Goal: Obtain resource: Obtain resource

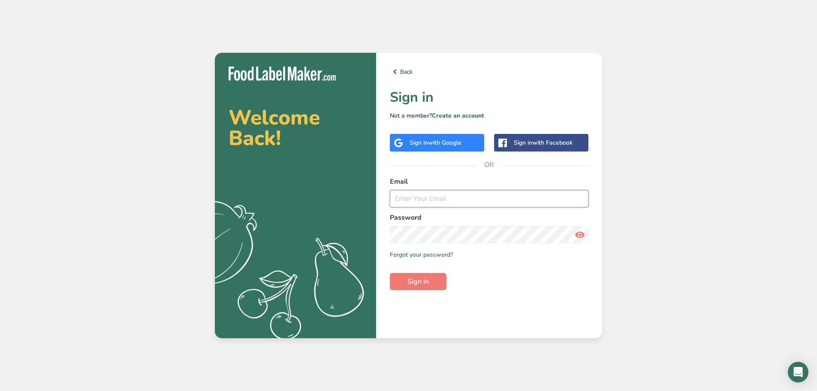
click at [435, 200] on input "email" at bounding box center [489, 198] width 199 height 17
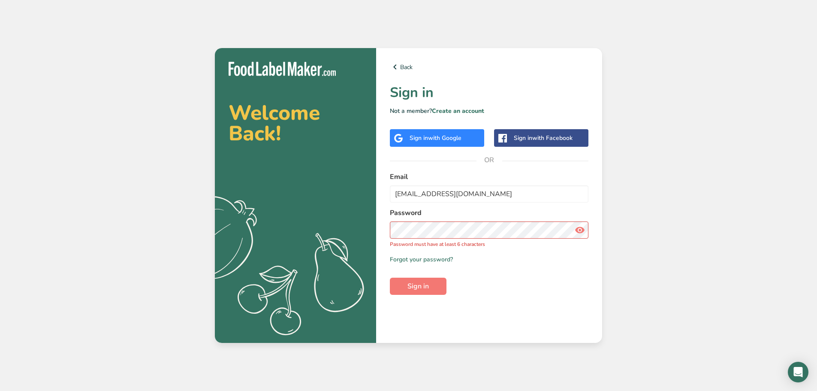
click at [581, 231] on icon at bounding box center [580, 229] width 10 height 15
click at [580, 231] on icon at bounding box center [580, 229] width 10 height 15
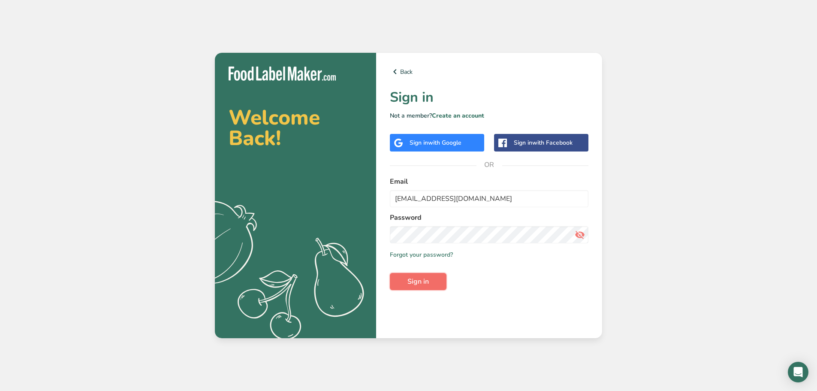
click at [440, 283] on button "Sign in" at bounding box center [418, 281] width 57 height 17
click at [484, 196] on input "[EMAIL_ADDRESS][DOMAIN_NAME]" at bounding box center [489, 198] width 199 height 17
click at [413, 200] on input "[EMAIL_ADDRESS][DOMAIN_NAME]" at bounding box center [489, 198] width 199 height 17
click at [409, 199] on input "lblack9143@gmail.com" at bounding box center [489, 198] width 199 height 17
click at [408, 199] on input "lblak9143@gmail.com" at bounding box center [489, 198] width 199 height 17
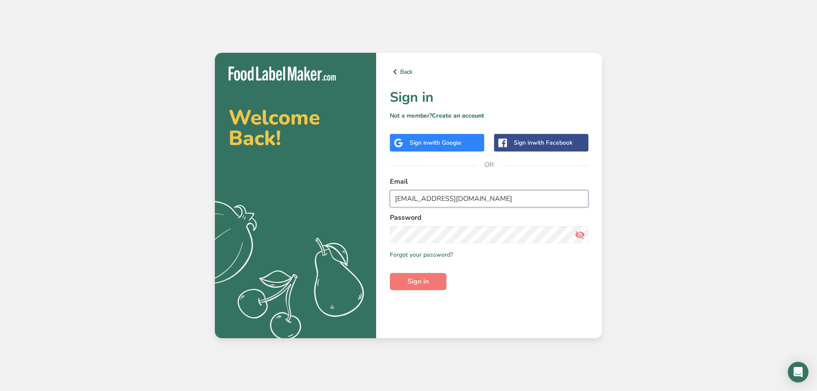
click at [410, 199] on input "lblak9143@gmail.com" at bounding box center [489, 198] width 199 height 17
type input "lblake9143@gmail.com"
click at [421, 283] on span "Sign in" at bounding box center [417, 281] width 21 height 10
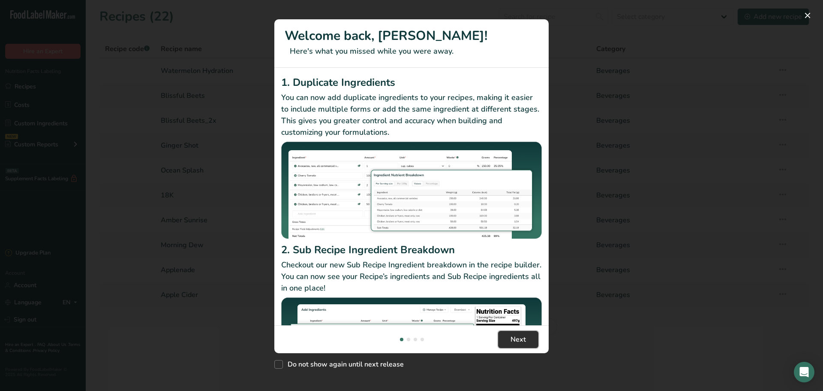
click at [518, 344] on span "Next" at bounding box center [518, 339] width 15 height 10
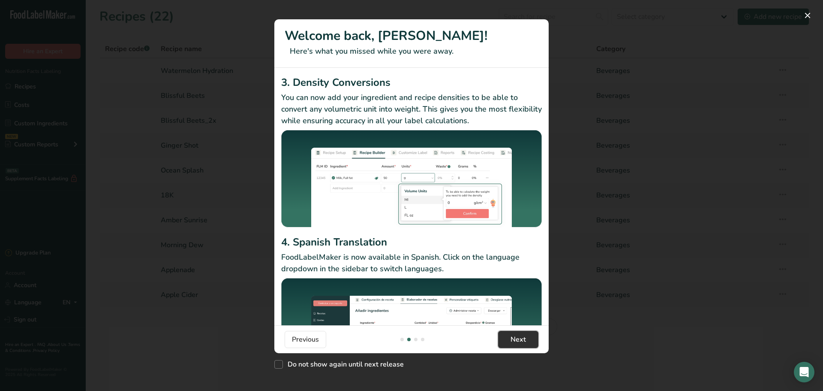
click at [518, 344] on span "Next" at bounding box center [518, 339] width 15 height 10
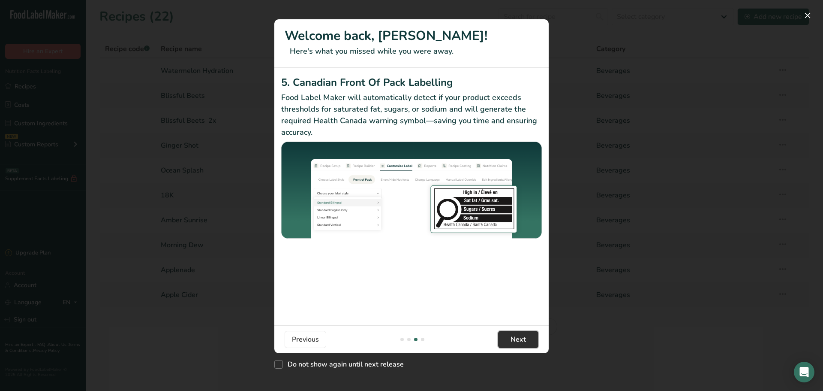
click at [518, 344] on span "Next" at bounding box center [518, 339] width 15 height 10
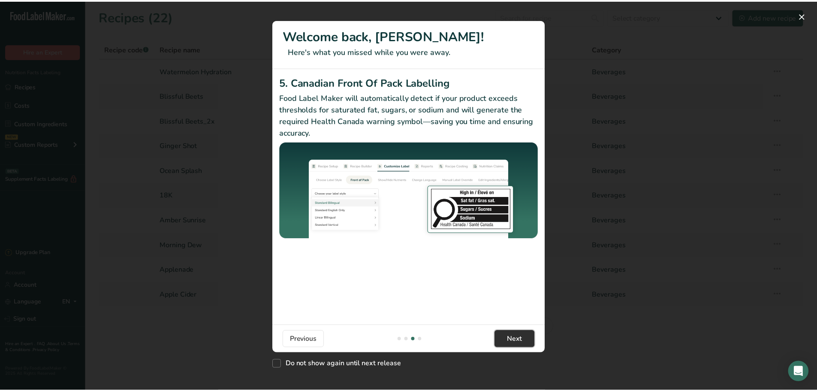
scroll to position [0, 823]
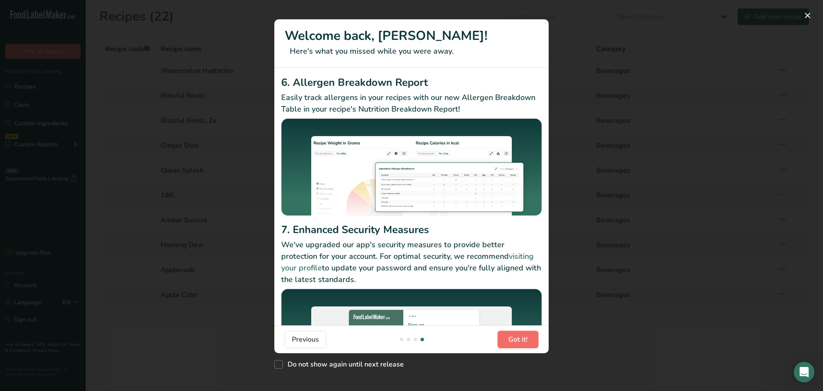
click at [518, 344] on span "Got it!" at bounding box center [518, 339] width 19 height 10
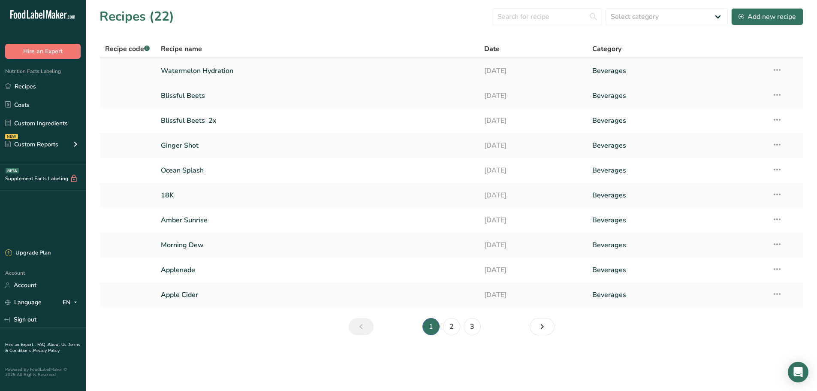
click at [207, 70] on link "Watermelon Hydration" at bounding box center [317, 71] width 313 height 18
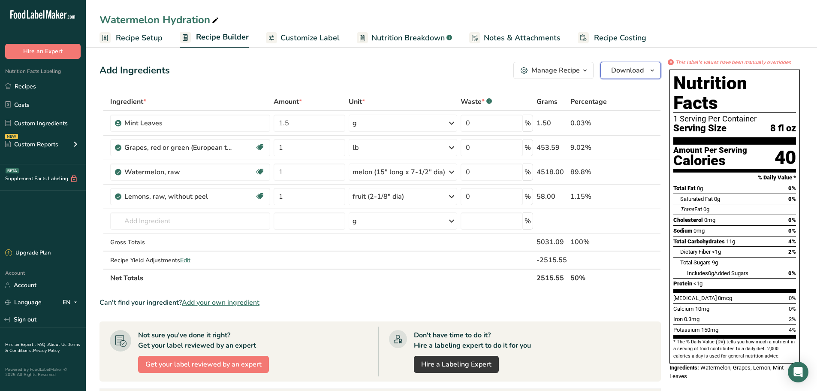
click at [646, 74] on button "Download" at bounding box center [630, 70] width 60 height 17
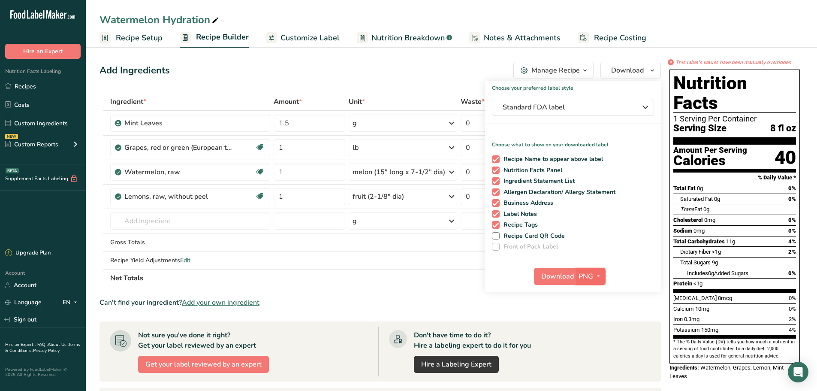
click at [596, 275] on icon "button" at bounding box center [598, 276] width 7 height 11
click at [594, 323] on link "SVG" at bounding box center [591, 322] width 27 height 14
click at [554, 277] on span "Download" at bounding box center [557, 276] width 33 height 10
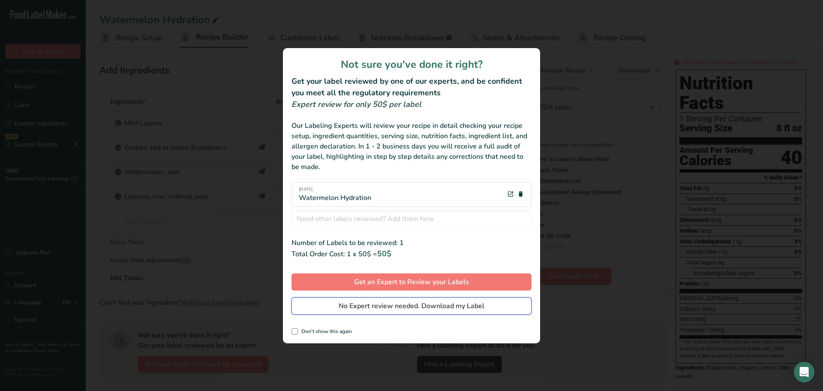
click at [379, 306] on span "No Expert review needed. Download my Label" at bounding box center [412, 306] width 146 height 10
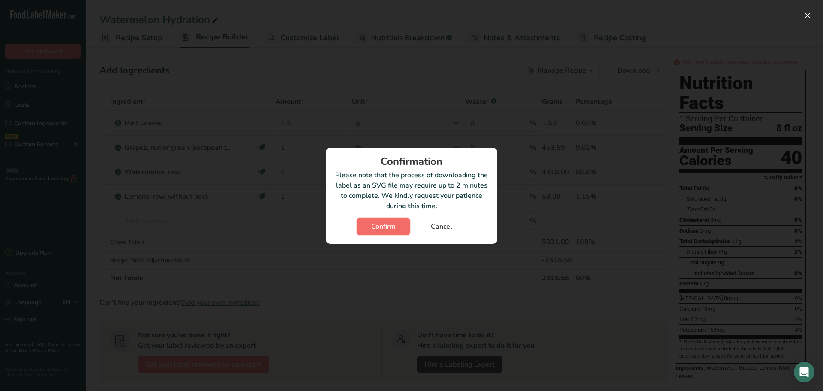
click at [390, 232] on button "Confirm" at bounding box center [383, 226] width 53 height 17
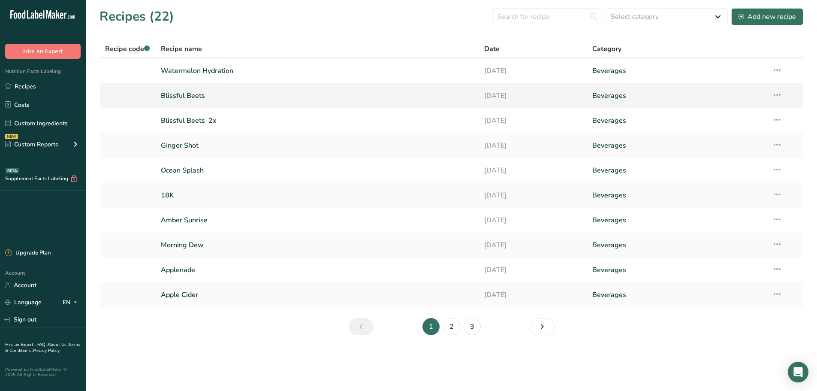
click at [774, 97] on icon at bounding box center [777, 94] width 10 height 15
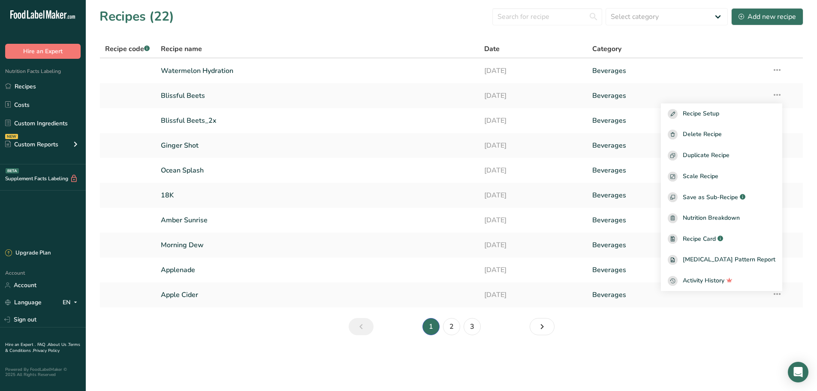
click at [315, 347] on section "Recipes (22) Select category All Baked Goods Beverages Confectionery Cooked Mea…" at bounding box center [451, 174] width 731 height 349
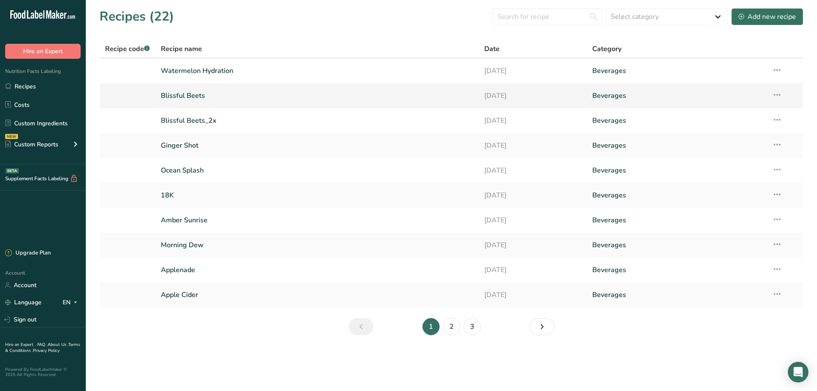
click at [191, 94] on link "Blissful Beets" at bounding box center [317, 96] width 313 height 18
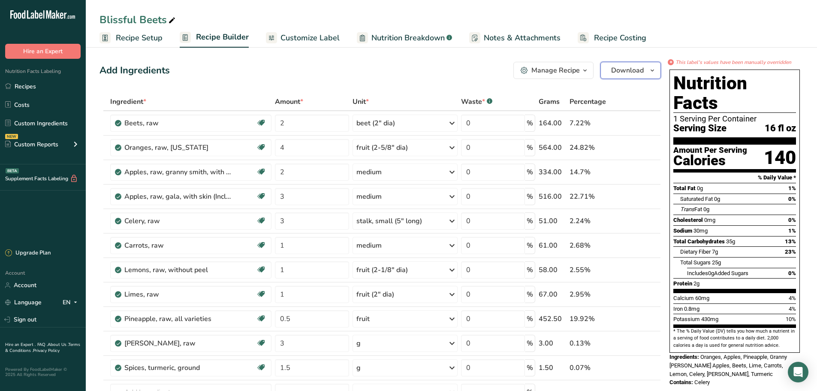
click at [631, 66] on span "Download" at bounding box center [627, 70] width 33 height 10
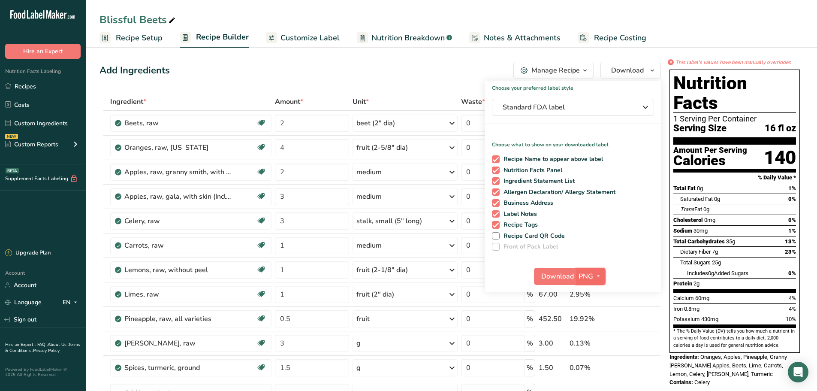
click at [598, 274] on icon "button" at bounding box center [598, 276] width 7 height 11
click at [596, 320] on link "SVG" at bounding box center [591, 322] width 27 height 14
click at [560, 280] on span "Download" at bounding box center [557, 276] width 33 height 10
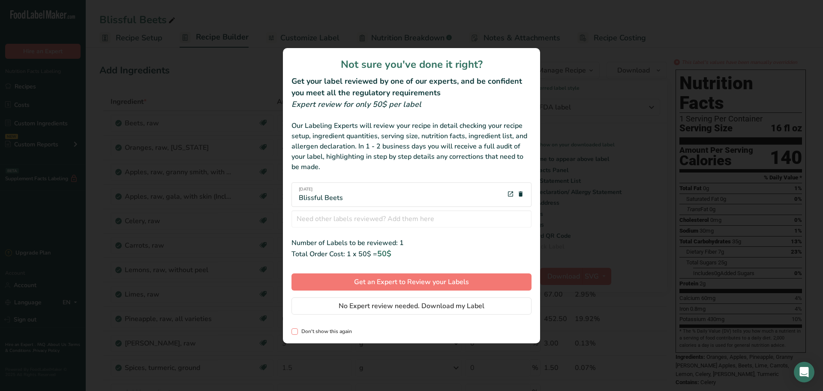
click at [329, 330] on span "Don't show this again" at bounding box center [325, 331] width 54 height 6
click at [297, 330] on input "Don't show this again" at bounding box center [295, 331] width 6 height 6
click at [325, 331] on span "Don't show this again" at bounding box center [325, 331] width 54 height 6
click at [297, 331] on input "Don't show this again" at bounding box center [295, 331] width 6 height 6
click at [322, 329] on span "Don't show this again" at bounding box center [325, 331] width 54 height 6
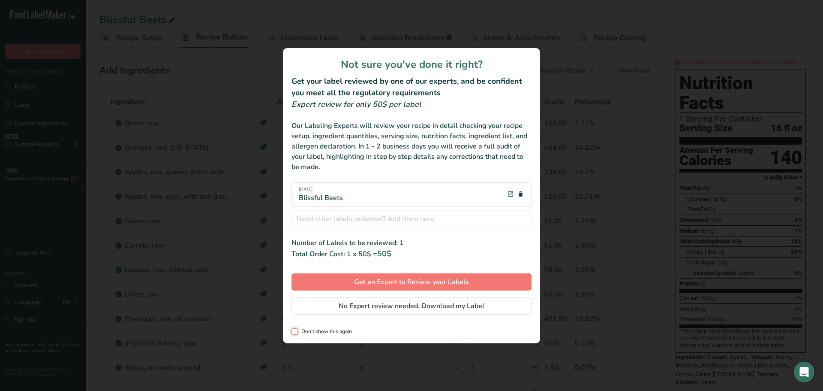
click at [297, 329] on input "Don't show this again" at bounding box center [295, 331] width 6 height 6
checkbox input "true"
click at [402, 307] on span "No Expert review needed. Download my Label" at bounding box center [412, 306] width 146 height 10
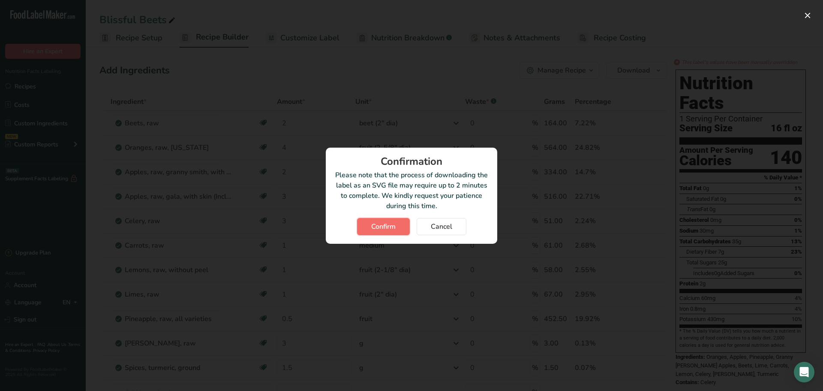
click at [386, 228] on span "Confirm" at bounding box center [383, 226] width 24 height 10
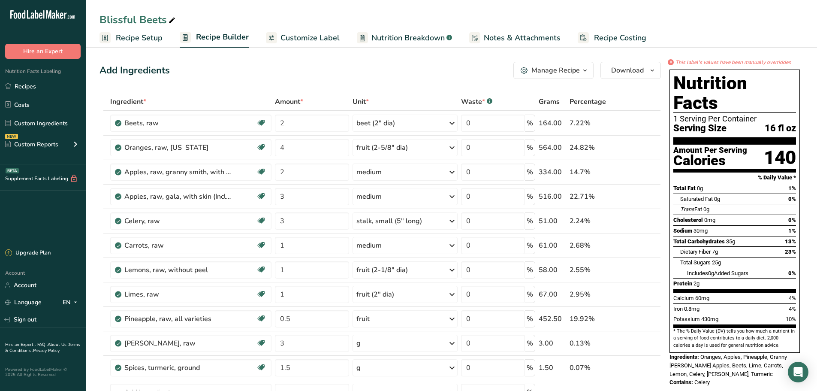
click at [250, 20] on div "Blissful Beets" at bounding box center [451, 19] width 731 height 15
click at [27, 87] on link "Recipes" at bounding box center [43, 86] width 86 height 16
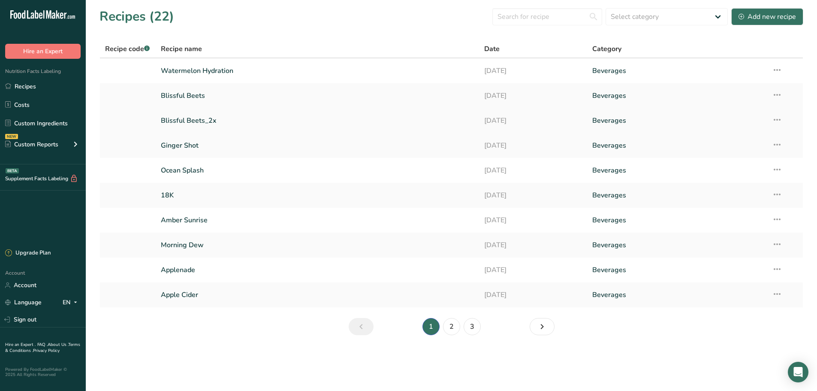
click at [188, 119] on link "Blissful Beets_2x" at bounding box center [317, 120] width 313 height 18
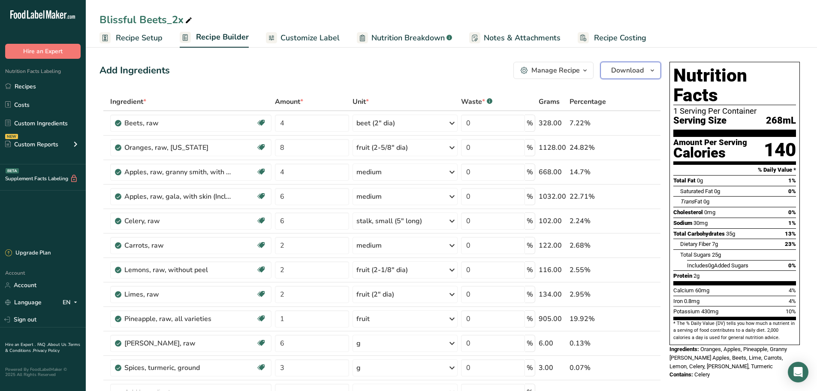
click at [634, 69] on span "Download" at bounding box center [627, 70] width 33 height 10
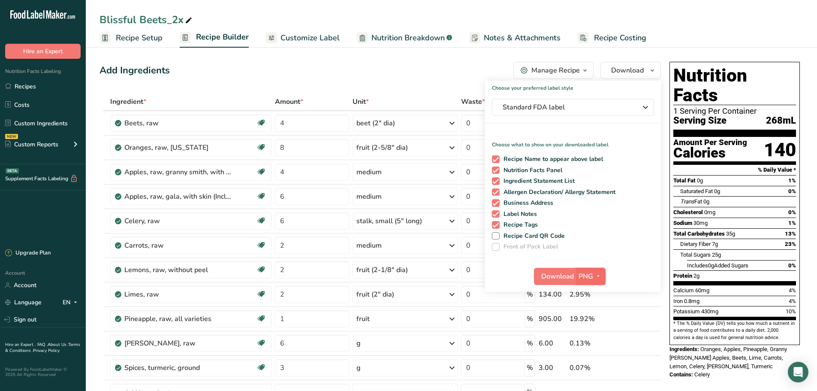
click at [600, 273] on icon "button" at bounding box center [598, 276] width 7 height 11
click at [594, 319] on link "SVG" at bounding box center [591, 322] width 27 height 14
click at [560, 274] on span "Download" at bounding box center [557, 276] width 33 height 10
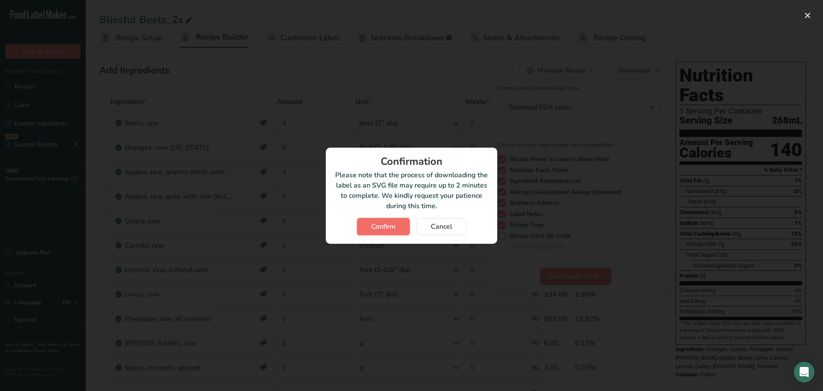
click at [392, 222] on span "Confirm" at bounding box center [383, 226] width 24 height 10
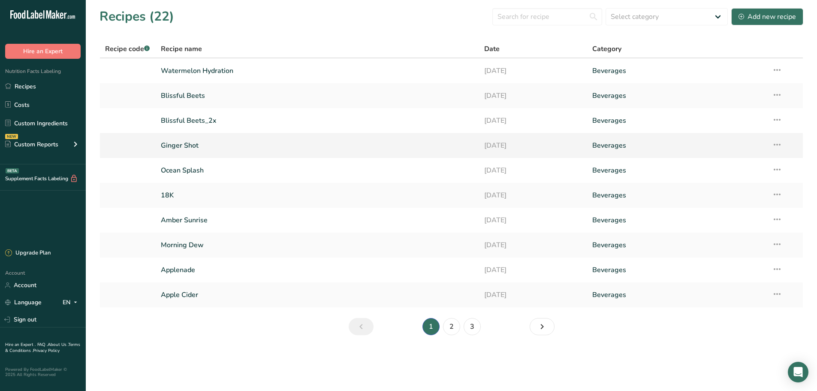
click at [185, 146] on link "Ginger Shot" at bounding box center [317, 145] width 313 height 18
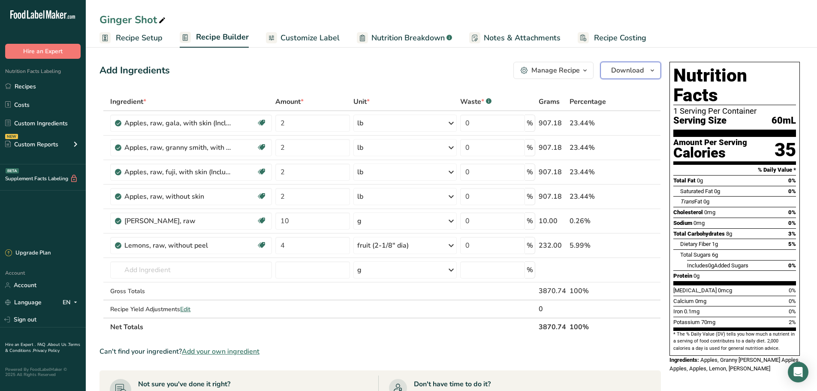
click at [642, 74] on span "Download" at bounding box center [627, 70] width 33 height 10
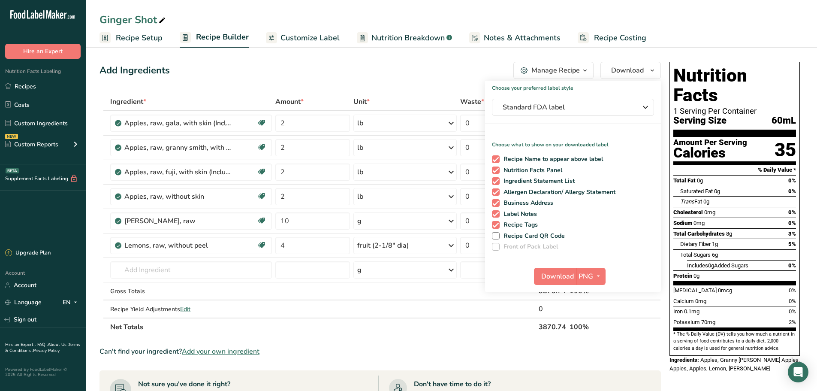
click at [656, 54] on section "Add Ingredients Manage Recipe Delete Recipe Duplicate Recipe Scale Recipe Save …" at bounding box center [451, 349] width 731 height 609
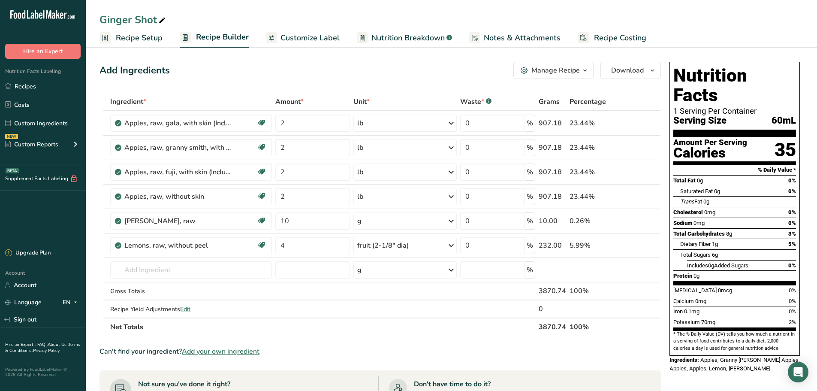
click at [576, 68] on div "Manage Recipe" at bounding box center [555, 70] width 48 height 10
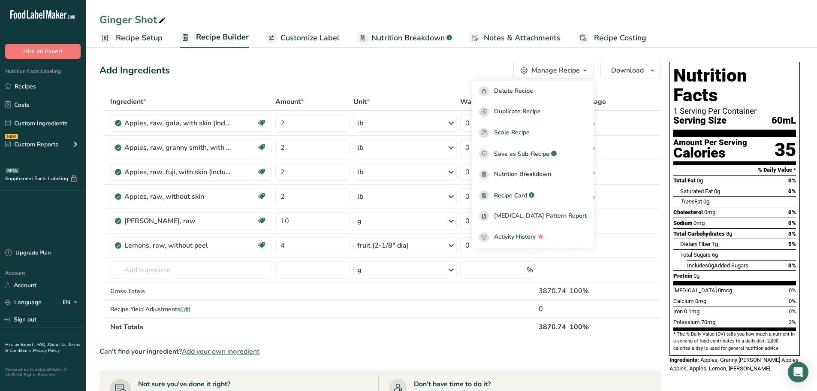
click at [678, 42] on ul "Recipe Setup Recipe Builder Customize Label Nutrition Breakdown .a-a{fill:#3473…" at bounding box center [451, 37] width 731 height 20
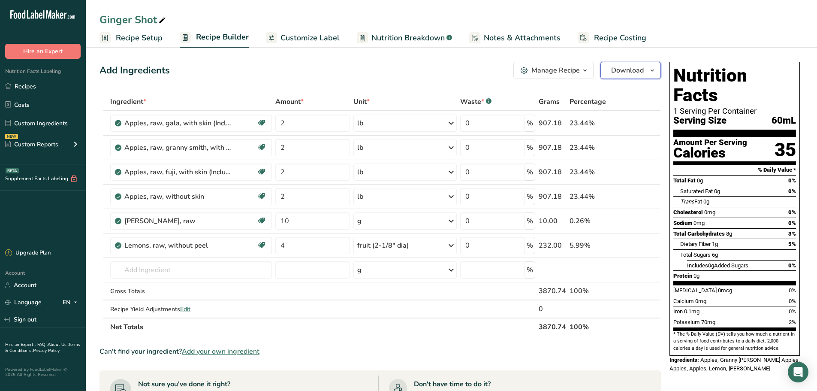
click at [636, 67] on span "Download" at bounding box center [627, 70] width 33 height 10
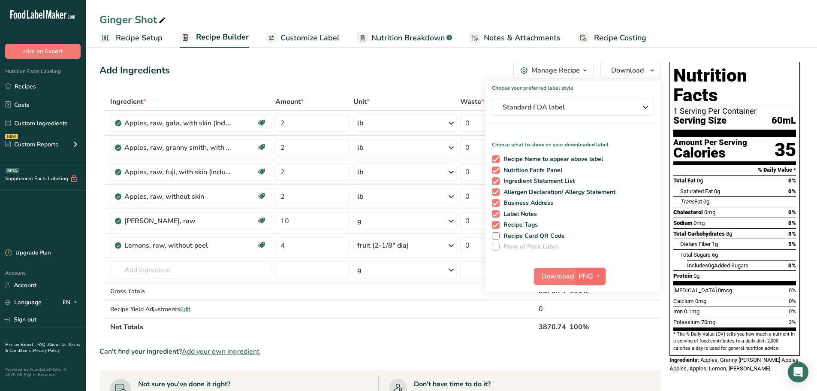
click at [597, 278] on icon "button" at bounding box center [598, 276] width 7 height 11
click at [595, 319] on link "SVG" at bounding box center [591, 322] width 27 height 14
click at [550, 275] on span "Download" at bounding box center [557, 276] width 33 height 10
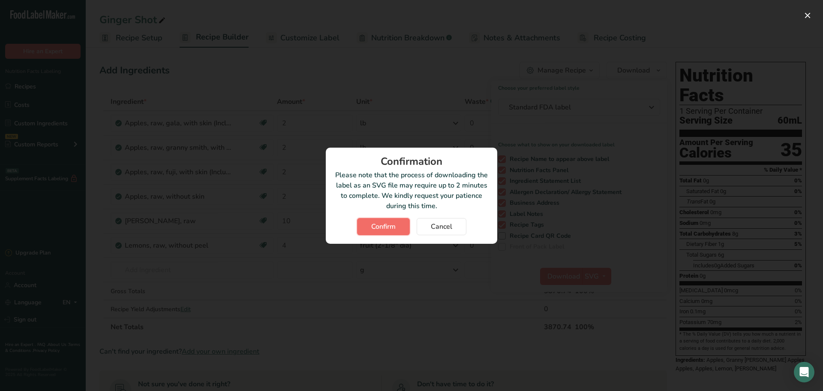
click at [371, 226] on button "Confirm" at bounding box center [383, 226] width 53 height 17
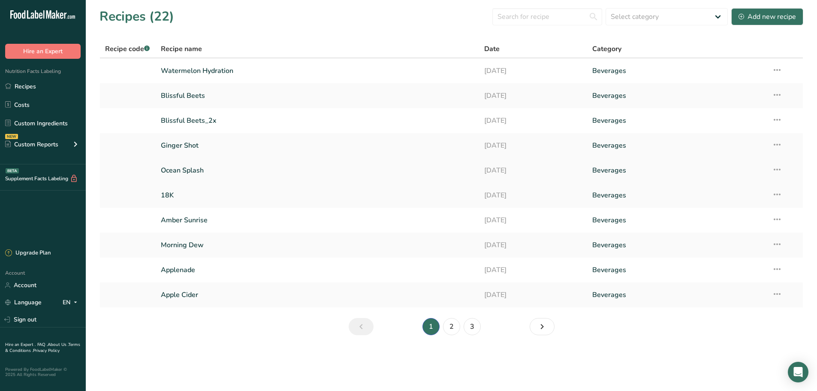
click at [192, 170] on link "Ocean Splash" at bounding box center [317, 170] width 313 height 18
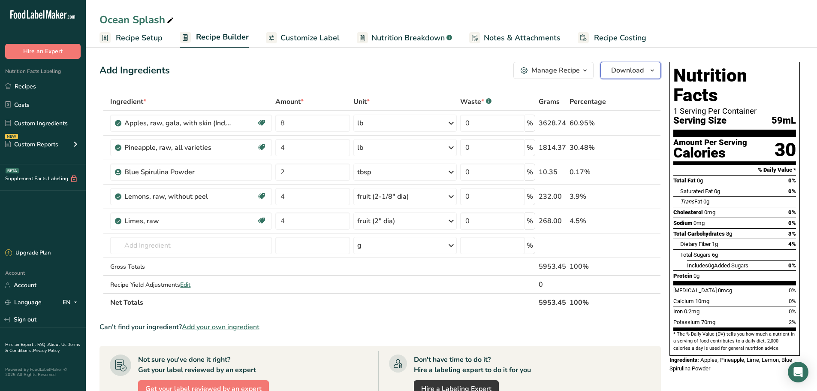
click at [636, 66] on span "Download" at bounding box center [627, 70] width 33 height 10
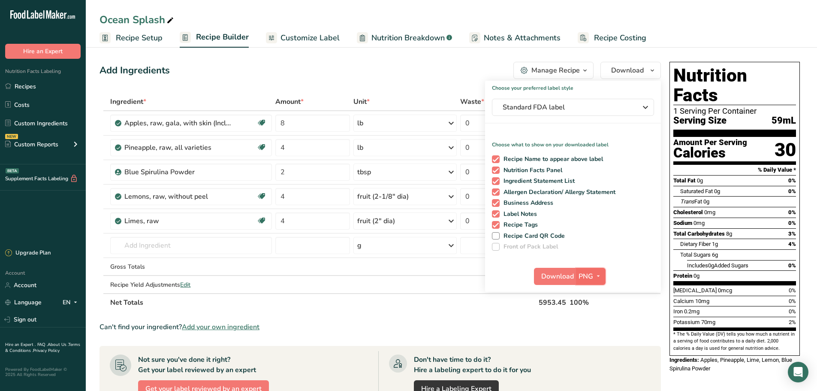
click at [595, 277] on icon "button" at bounding box center [598, 276] width 7 height 11
click at [595, 319] on link "SVG" at bounding box center [591, 322] width 27 height 14
click at [565, 277] on span "Download" at bounding box center [557, 276] width 33 height 10
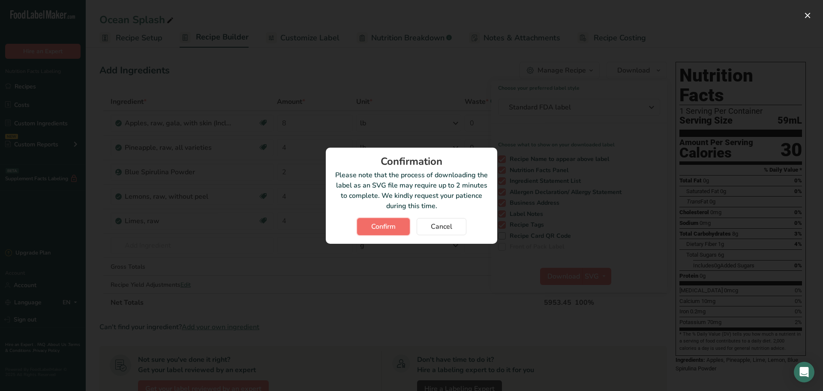
click at [396, 223] on span "Confirm" at bounding box center [383, 226] width 24 height 10
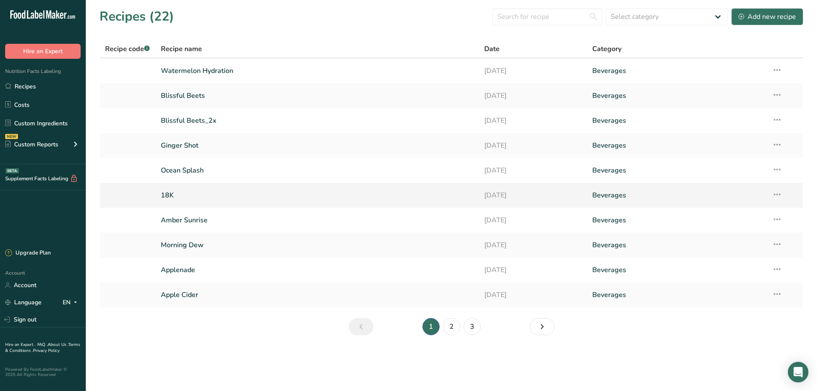
click at [777, 193] on icon at bounding box center [777, 194] width 10 height 15
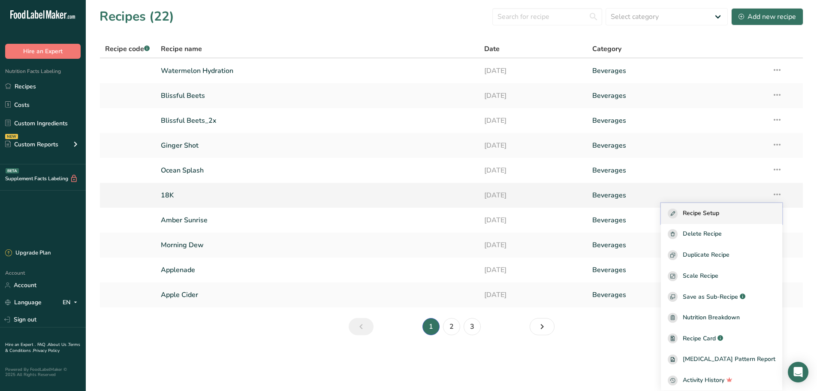
click at [719, 217] on span "Recipe Setup" at bounding box center [701, 213] width 36 height 10
select select "22"
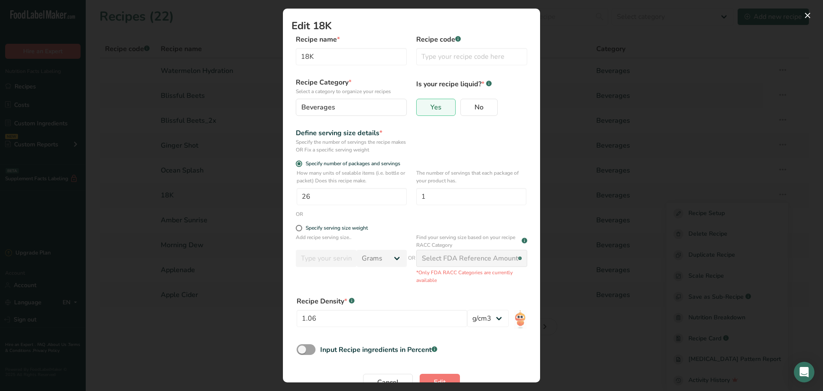
click at [617, 48] on div "Edit Recipe Modal" at bounding box center [411, 195] width 823 height 391
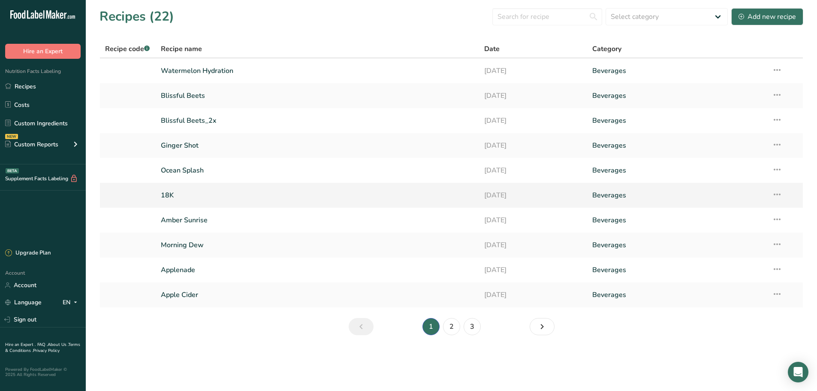
click at [165, 193] on link "18K" at bounding box center [317, 195] width 313 height 18
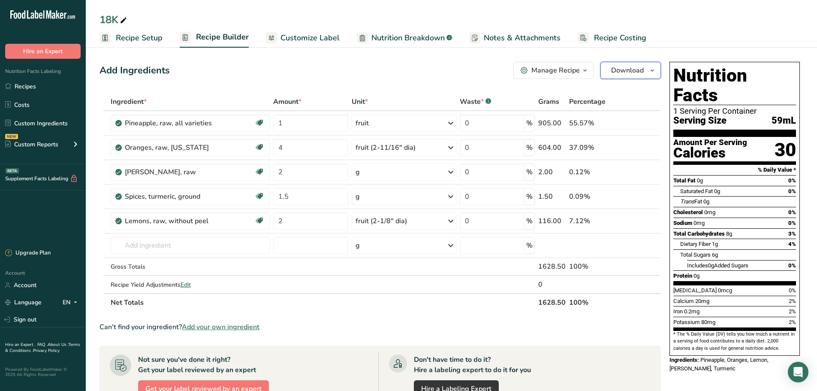
click at [634, 68] on span "Download" at bounding box center [627, 70] width 33 height 10
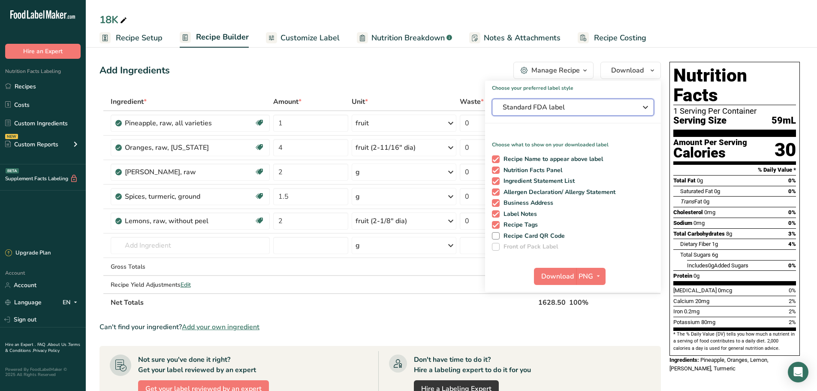
click at [591, 107] on span "Standard FDA label" at bounding box center [567, 107] width 129 height 10
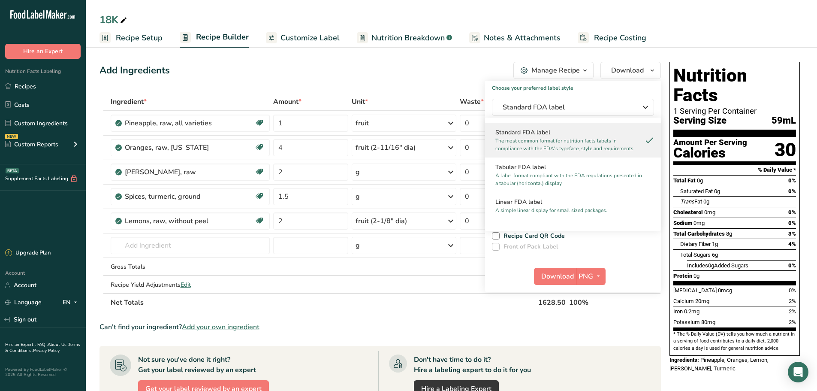
click at [596, 92] on div "Choose your preferred label style Standard FDA label Standard FDA label The mos…" at bounding box center [573, 186] width 176 height 211
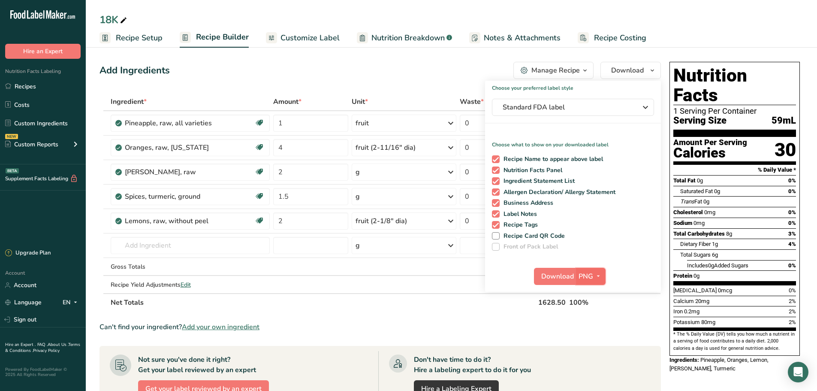
click at [597, 274] on icon "button" at bounding box center [598, 276] width 7 height 11
click at [594, 319] on link "SVG" at bounding box center [591, 322] width 27 height 14
click at [557, 275] on span "Download" at bounding box center [557, 276] width 33 height 10
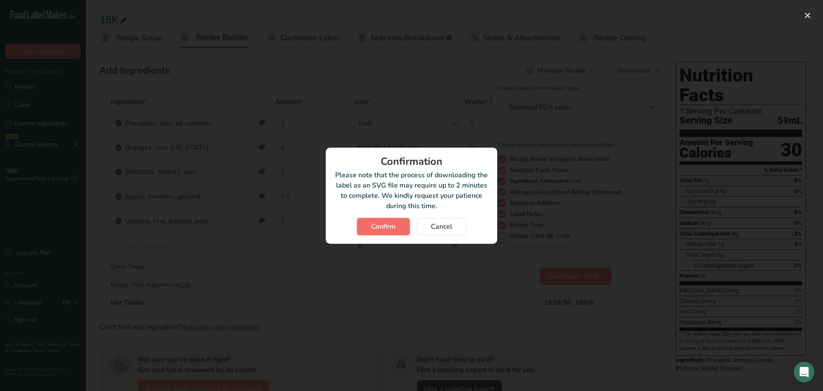
click at [385, 224] on span "Confirm" at bounding box center [383, 226] width 24 height 10
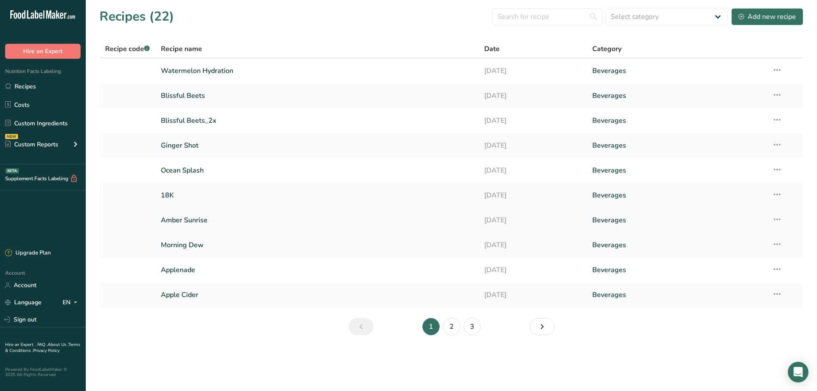
click at [197, 220] on link "Amber Sunrise" at bounding box center [317, 220] width 313 height 18
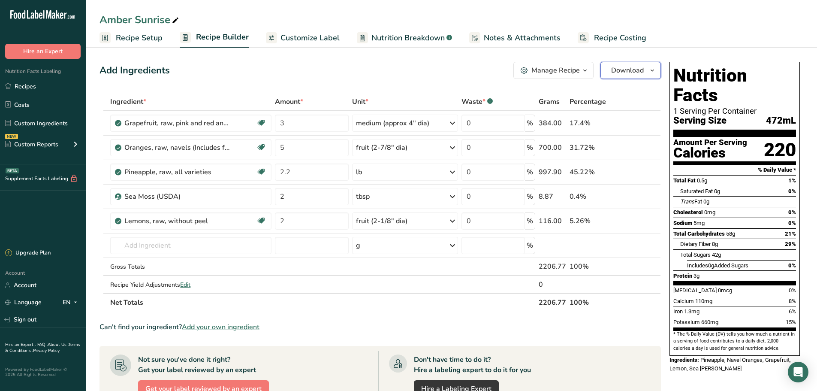
click at [656, 70] on span "button" at bounding box center [652, 70] width 10 height 10
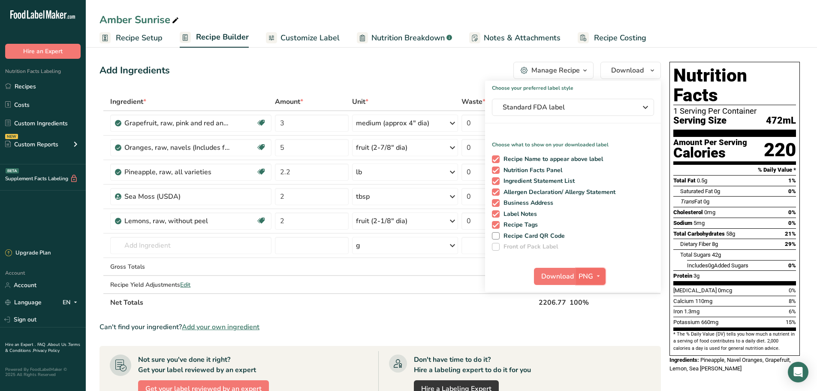
click at [591, 275] on span "PNG" at bounding box center [586, 276] width 15 height 10
click at [596, 321] on link "SVG" at bounding box center [591, 322] width 27 height 14
click at [550, 276] on span "Download" at bounding box center [557, 276] width 33 height 10
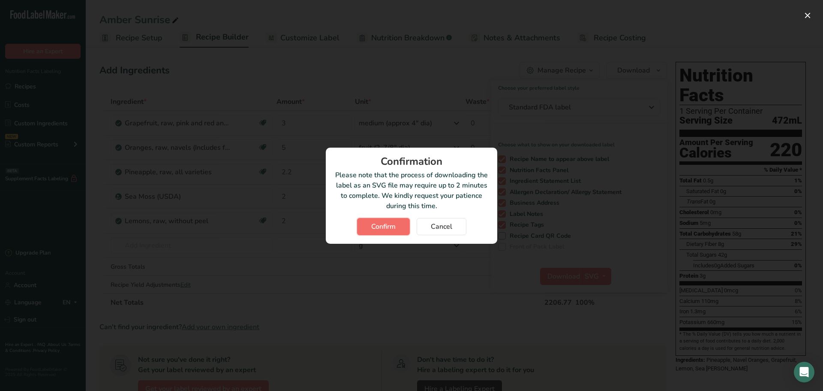
click at [400, 221] on button "Confirm" at bounding box center [383, 226] width 53 height 17
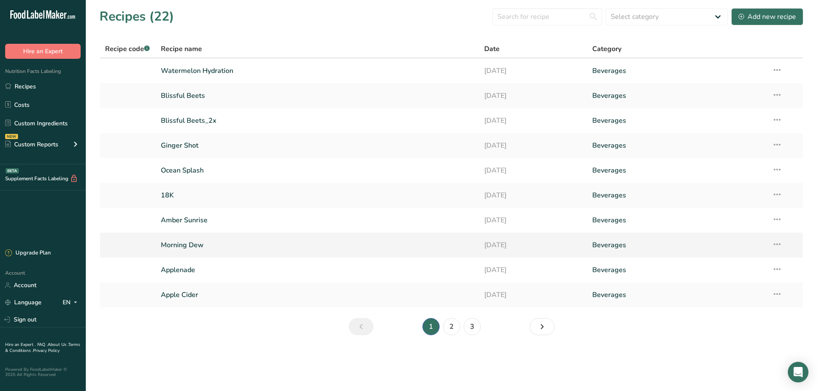
click at [181, 245] on link "Morning Dew" at bounding box center [317, 245] width 313 height 18
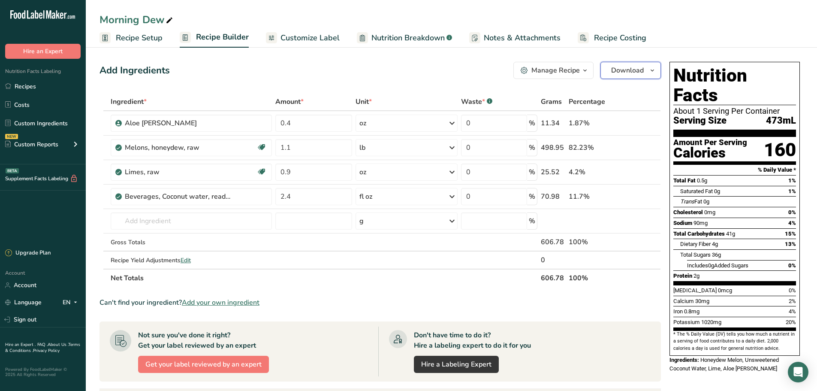
click at [643, 67] on span "Download" at bounding box center [627, 70] width 33 height 10
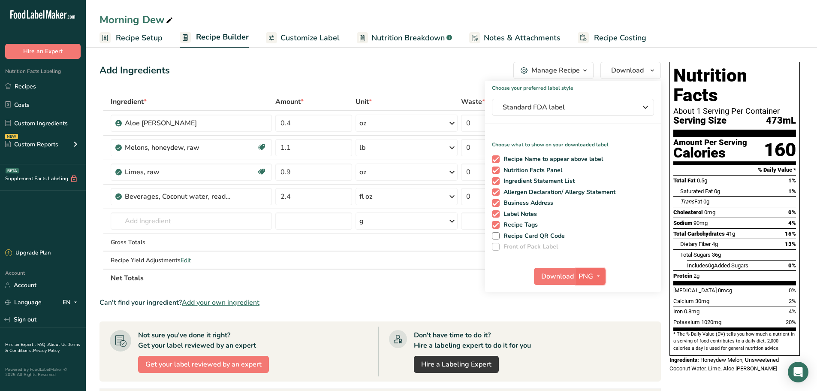
click at [598, 274] on icon "button" at bounding box center [598, 276] width 7 height 11
click at [594, 317] on link "SVG" at bounding box center [591, 322] width 27 height 14
click at [563, 276] on span "Download" at bounding box center [557, 276] width 33 height 10
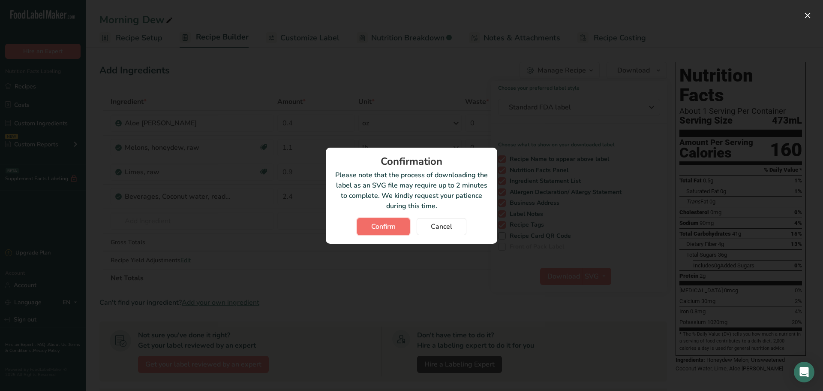
click at [388, 222] on span "Confirm" at bounding box center [383, 226] width 24 height 10
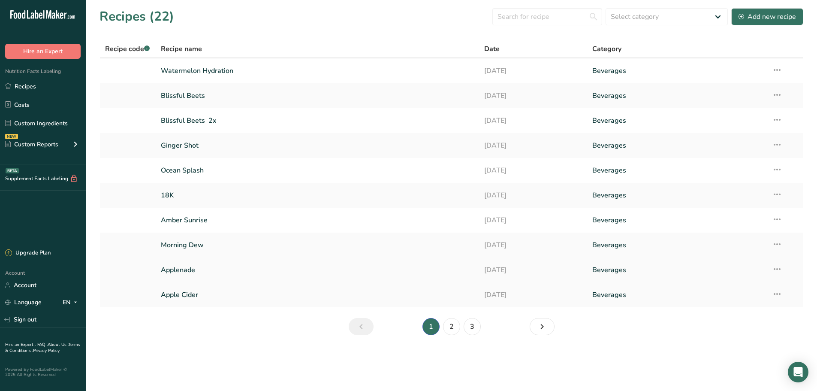
click at [185, 271] on link "Applenade" at bounding box center [317, 270] width 313 height 18
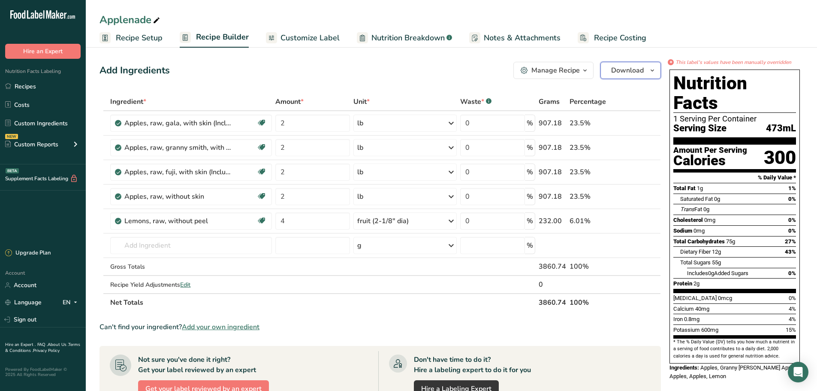
click at [636, 69] on span "Download" at bounding box center [627, 70] width 33 height 10
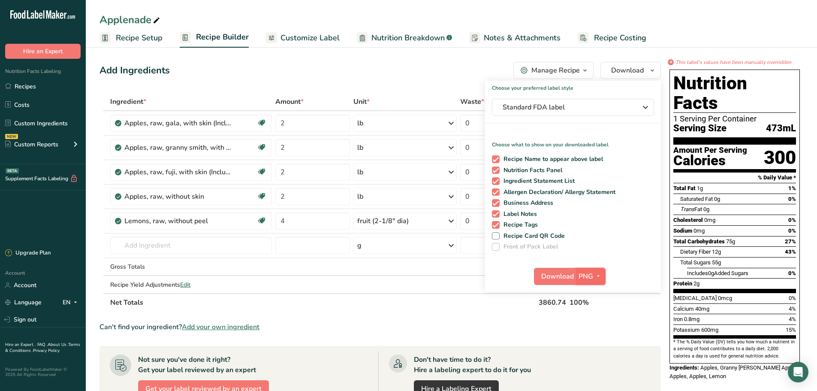
click at [595, 281] on icon "button" at bounding box center [598, 276] width 7 height 11
click at [596, 318] on link "SVG" at bounding box center [591, 322] width 27 height 14
click at [560, 280] on span "Download" at bounding box center [557, 276] width 33 height 10
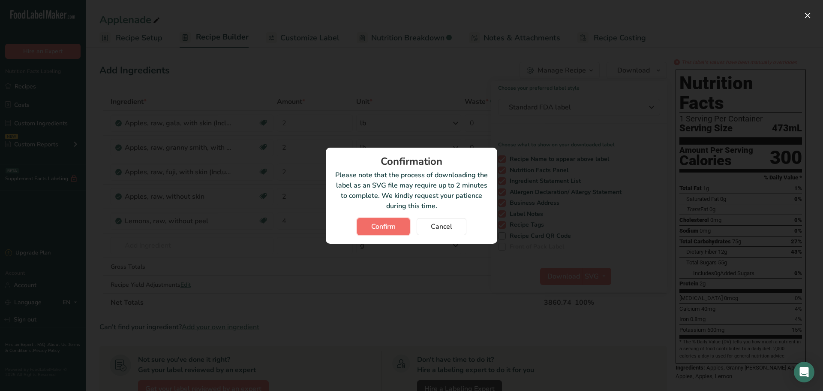
click at [403, 224] on button "Confirm" at bounding box center [383, 226] width 53 height 17
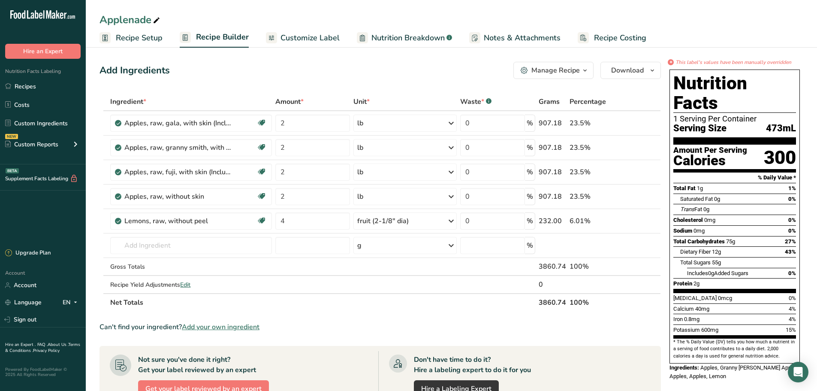
click at [597, 12] on div "Applenade" at bounding box center [451, 19] width 731 height 15
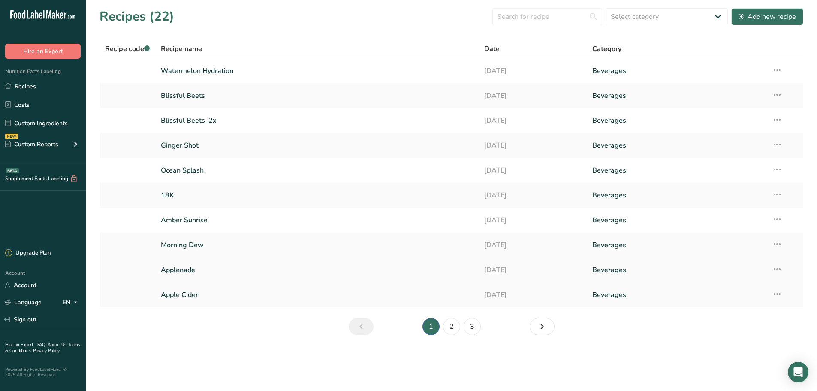
drag, startPoint x: 192, startPoint y: 295, endPoint x: 279, endPoint y: 259, distance: 93.7
click at [192, 295] on link "Apple Cider" at bounding box center [317, 295] width 313 height 18
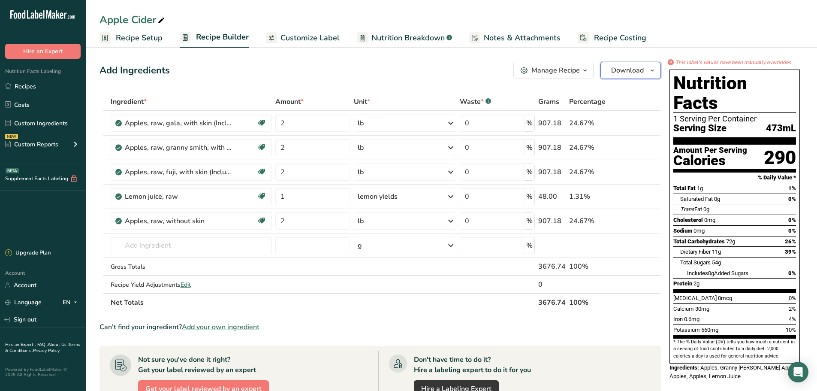
drag, startPoint x: 626, startPoint y: 67, endPoint x: 628, endPoint y: 79, distance: 11.9
click at [627, 68] on span "Download" at bounding box center [627, 70] width 33 height 10
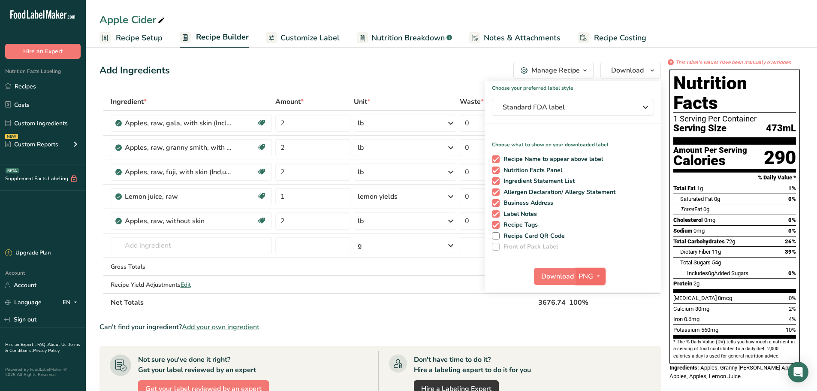
click at [601, 273] on icon "button" at bounding box center [598, 276] width 7 height 11
click at [597, 323] on link "SVG" at bounding box center [591, 322] width 27 height 14
click at [558, 279] on span "Download" at bounding box center [557, 276] width 33 height 10
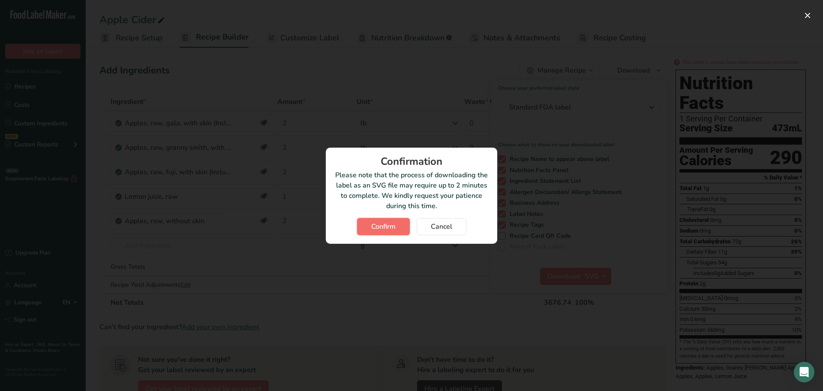
click at [385, 221] on span "Confirm" at bounding box center [383, 226] width 24 height 10
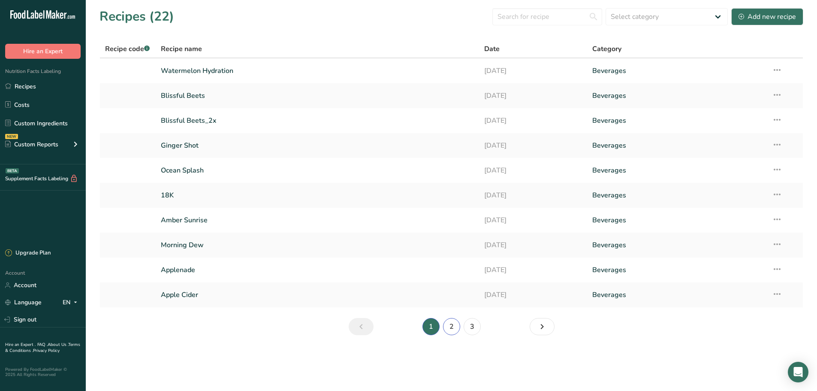
click at [452, 330] on link "2" at bounding box center [451, 326] width 17 height 17
click at [412, 72] on link "[PERSON_NAME]" at bounding box center [317, 71] width 313 height 18
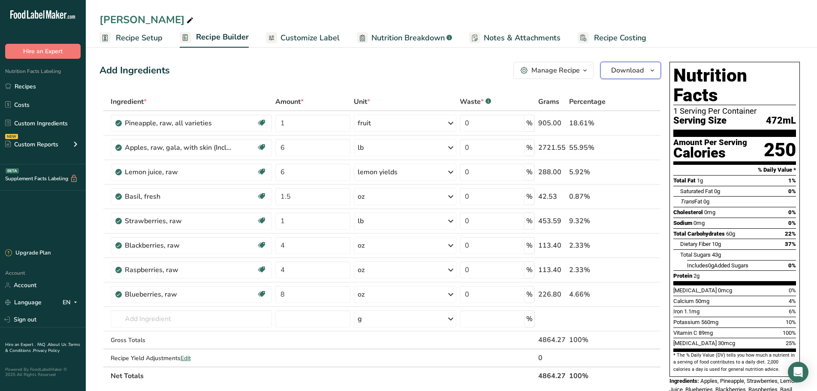
click at [628, 69] on span "Download" at bounding box center [627, 70] width 33 height 10
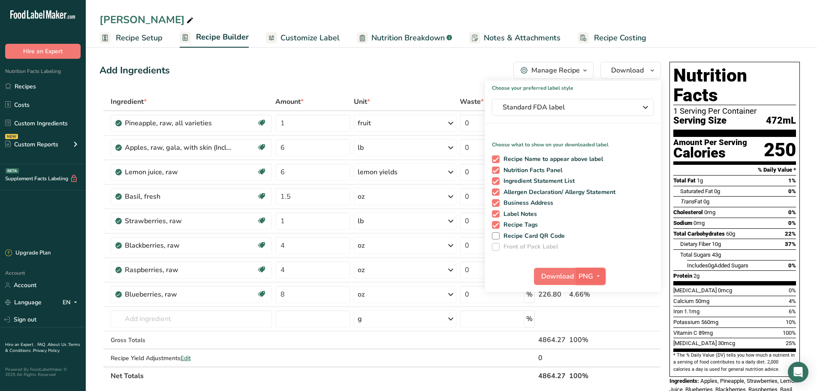
click at [600, 275] on icon "button" at bounding box center [598, 276] width 7 height 11
click at [594, 320] on link "SVG" at bounding box center [591, 322] width 27 height 14
click at [563, 280] on span "Download" at bounding box center [557, 276] width 33 height 10
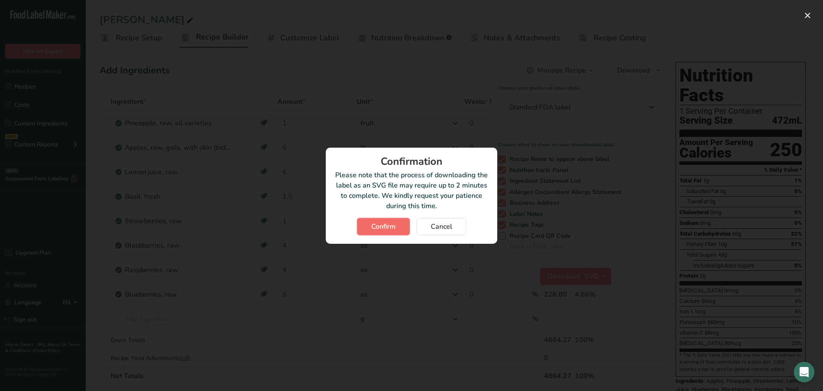
click at [372, 223] on span "Confirm" at bounding box center [383, 226] width 24 height 10
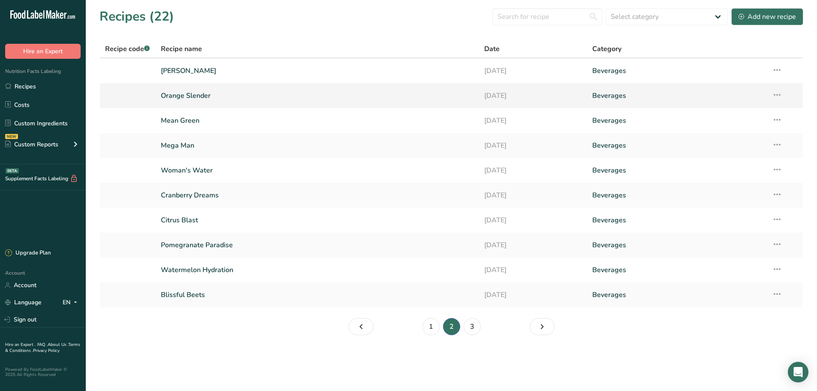
click at [185, 96] on link "Orange Slender" at bounding box center [317, 96] width 313 height 18
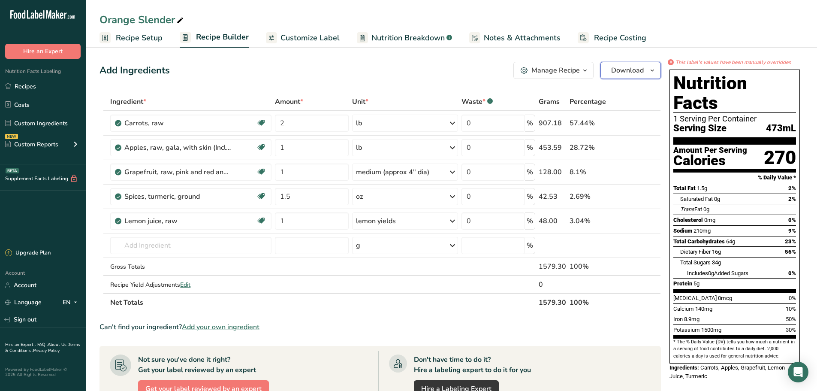
click at [641, 72] on span "Download" at bounding box center [627, 70] width 33 height 10
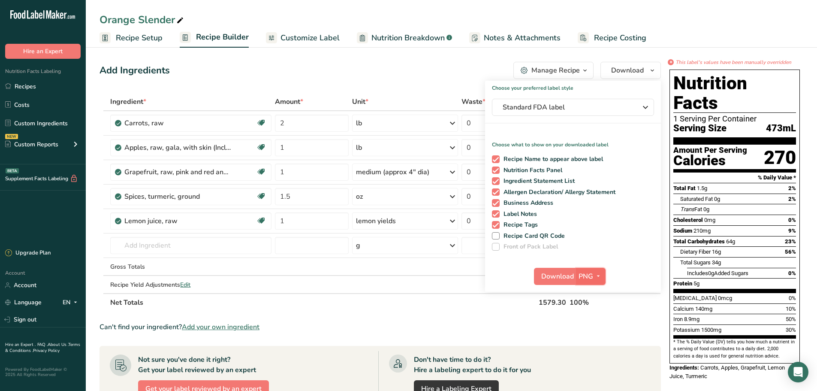
click at [593, 277] on span "button" at bounding box center [598, 276] width 10 height 10
click at [597, 325] on link "SVG" at bounding box center [591, 322] width 27 height 14
click at [565, 271] on span "Download" at bounding box center [557, 276] width 33 height 10
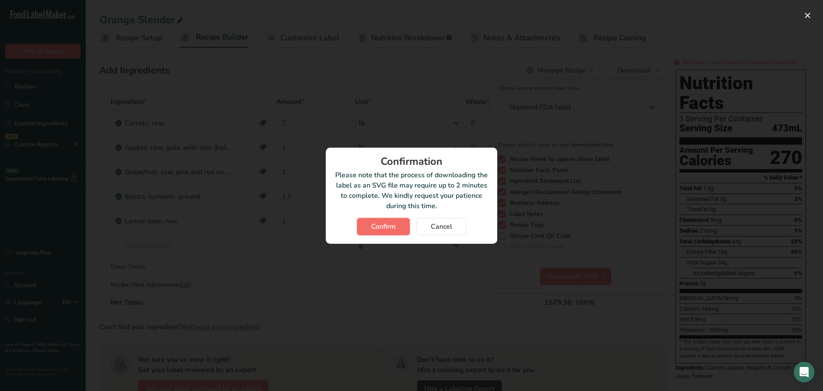
click at [381, 231] on span "Confirm" at bounding box center [383, 226] width 24 height 10
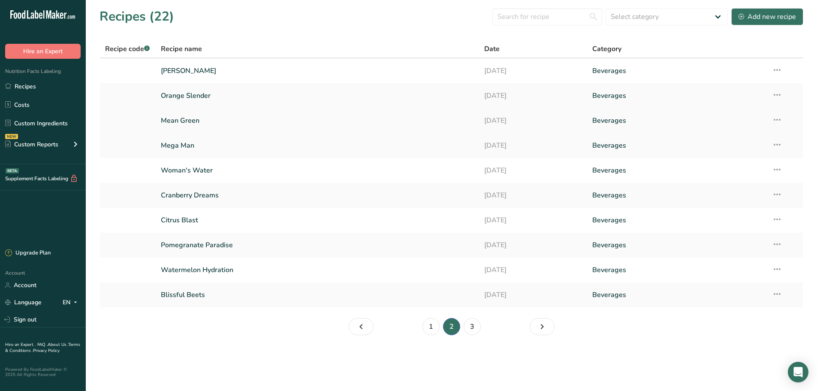
click at [226, 124] on link "Mean Green" at bounding box center [317, 120] width 313 height 18
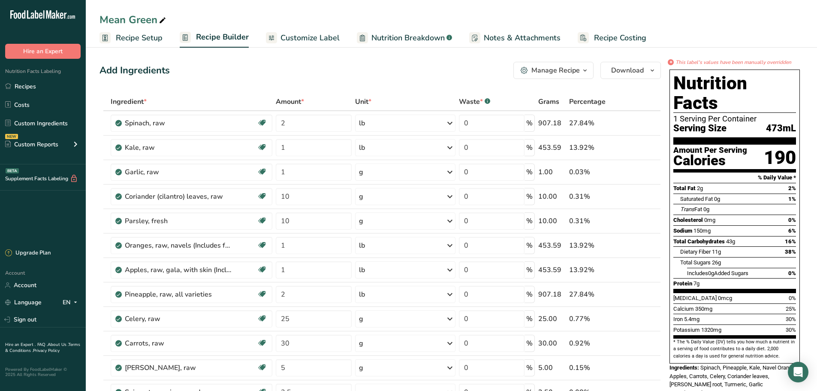
click at [553, 65] on div "Manage Recipe" at bounding box center [555, 70] width 48 height 10
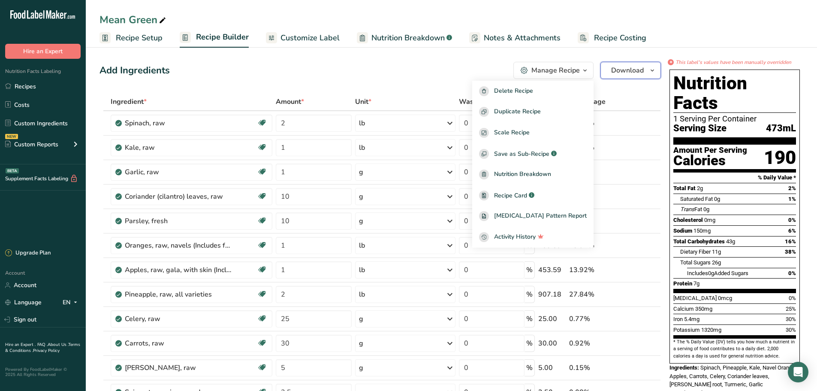
click at [625, 77] on button "Download" at bounding box center [630, 70] width 60 height 17
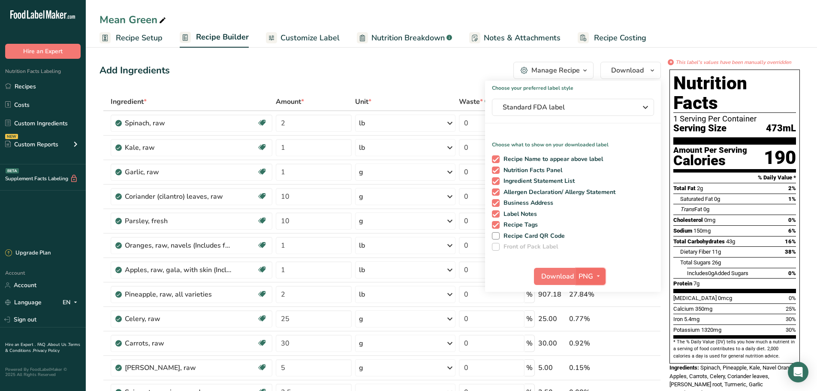
click at [596, 280] on icon "button" at bounding box center [598, 276] width 7 height 11
click at [591, 319] on link "SVG" at bounding box center [591, 322] width 27 height 14
click at [568, 277] on span "Download" at bounding box center [557, 276] width 33 height 10
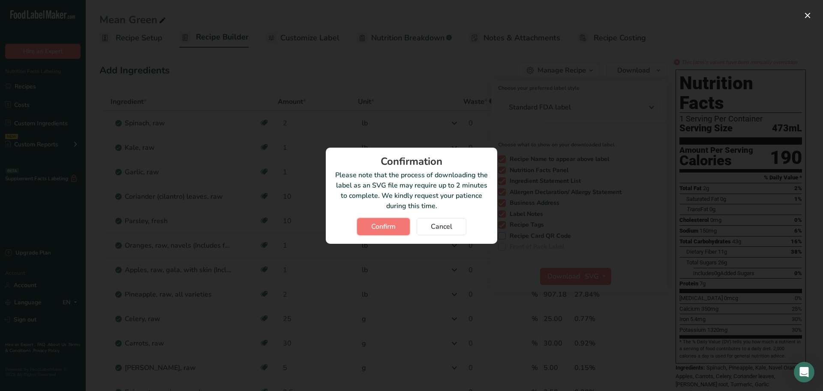
click at [368, 222] on button "Confirm" at bounding box center [383, 226] width 53 height 17
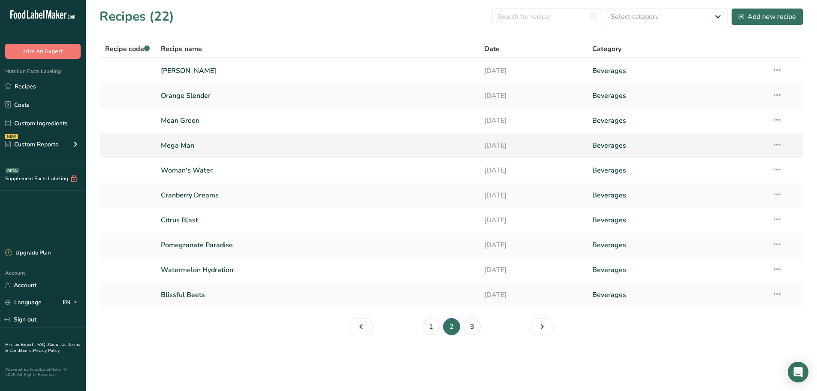
click at [174, 143] on link "Mega Man" at bounding box center [317, 145] width 313 height 18
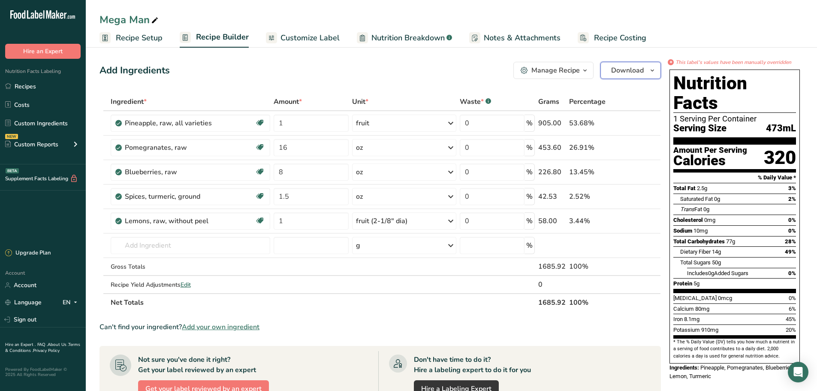
click at [620, 73] on span "Download" at bounding box center [627, 70] width 33 height 10
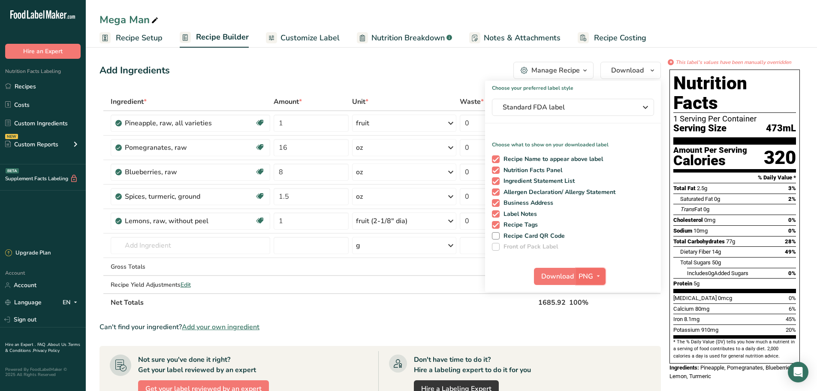
click at [601, 276] on icon "button" at bounding box center [598, 276] width 7 height 11
click at [596, 336] on link "PDF" at bounding box center [591, 336] width 27 height 14
drag, startPoint x: 553, startPoint y: 277, endPoint x: 615, endPoint y: 224, distance: 81.3
click at [615, 224] on div "Choose your preferred label style Standard FDA label Standard FDA label The mos…" at bounding box center [573, 186] width 176 height 211
click at [600, 277] on icon "button" at bounding box center [597, 276] width 7 height 11
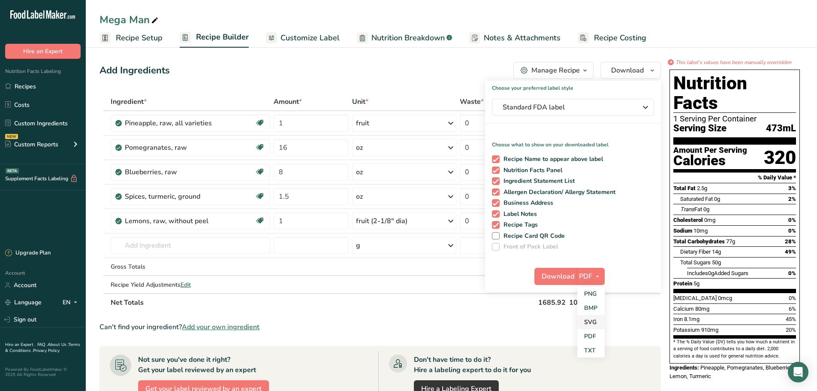
click at [594, 318] on link "SVG" at bounding box center [590, 322] width 27 height 14
click at [559, 274] on span "Download" at bounding box center [557, 276] width 33 height 10
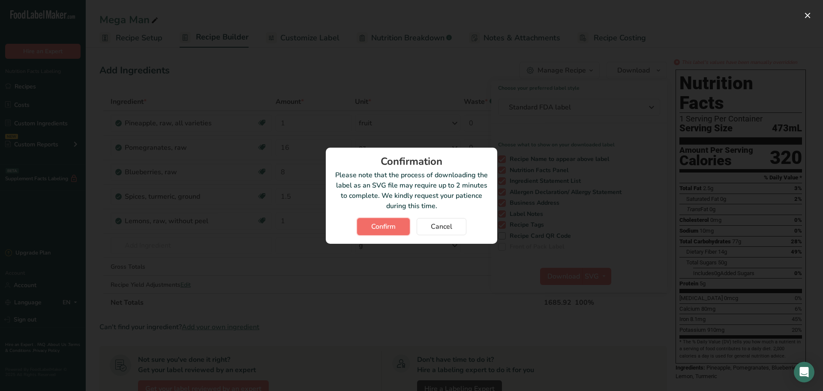
click at [380, 226] on span "Confirm" at bounding box center [383, 226] width 24 height 10
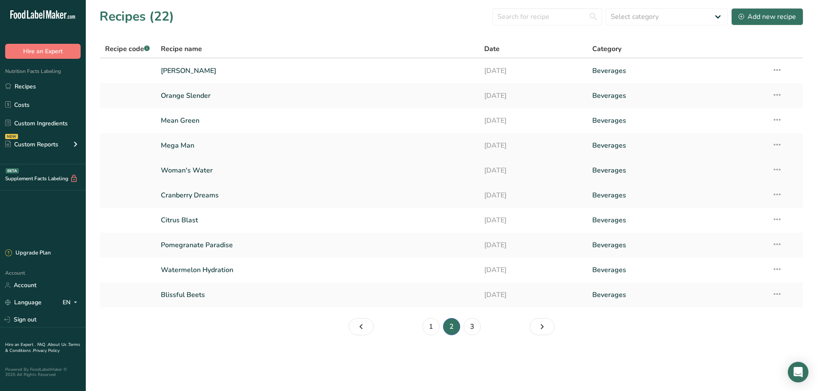
click at [191, 170] on link "Woman's Water" at bounding box center [317, 170] width 313 height 18
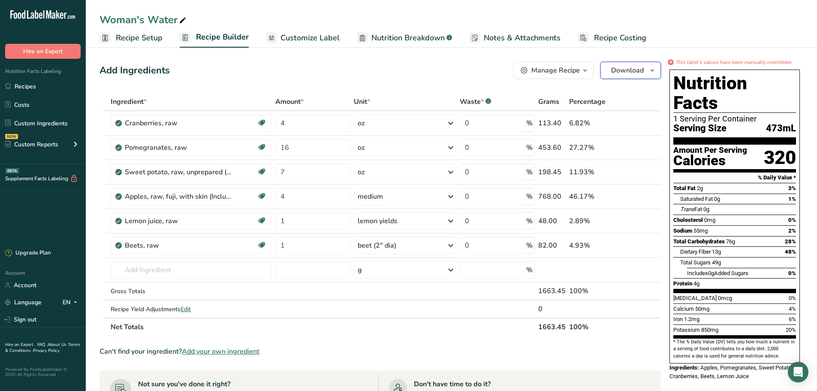
click at [618, 71] on span "Download" at bounding box center [627, 70] width 33 height 10
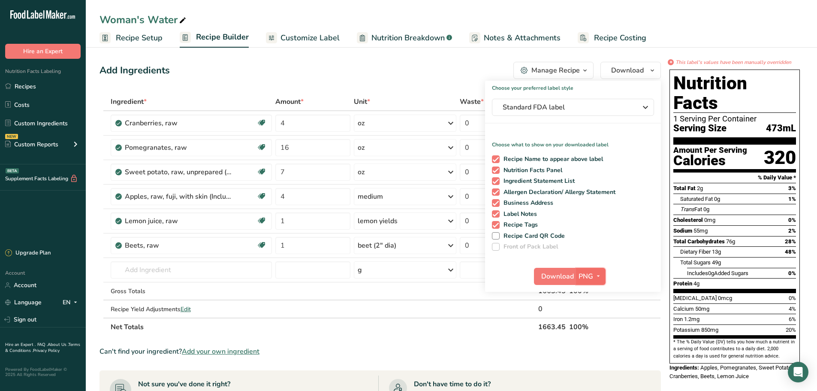
click at [590, 277] on span "PNG" at bounding box center [586, 276] width 15 height 10
click at [592, 322] on link "SVG" at bounding box center [591, 322] width 27 height 14
click at [563, 272] on span "Download" at bounding box center [557, 276] width 33 height 10
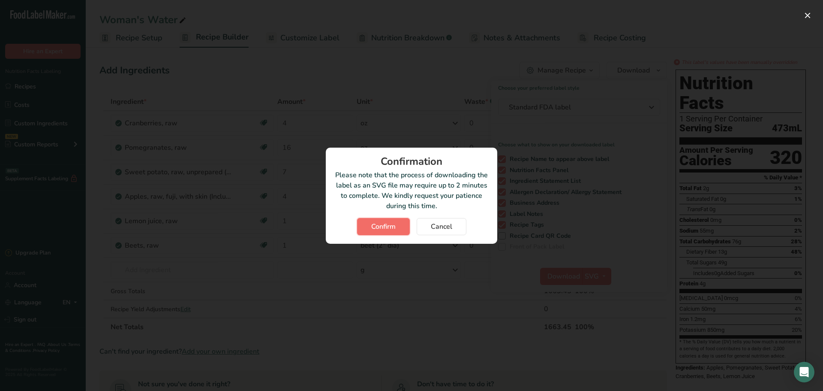
click at [387, 223] on span "Confirm" at bounding box center [383, 226] width 24 height 10
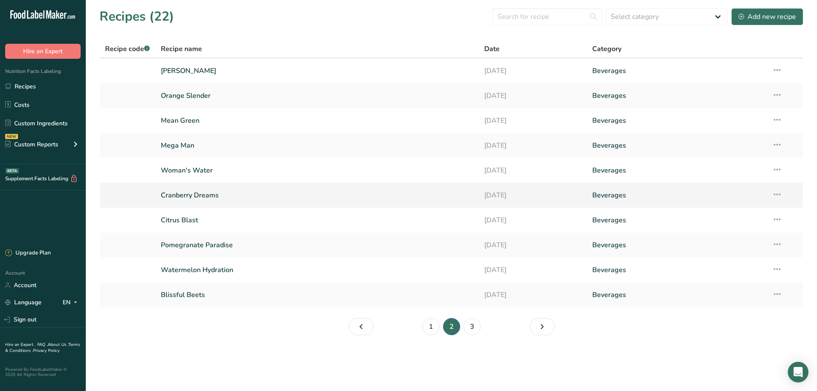
click at [174, 196] on link "Cranberry Dreams" at bounding box center [317, 195] width 313 height 18
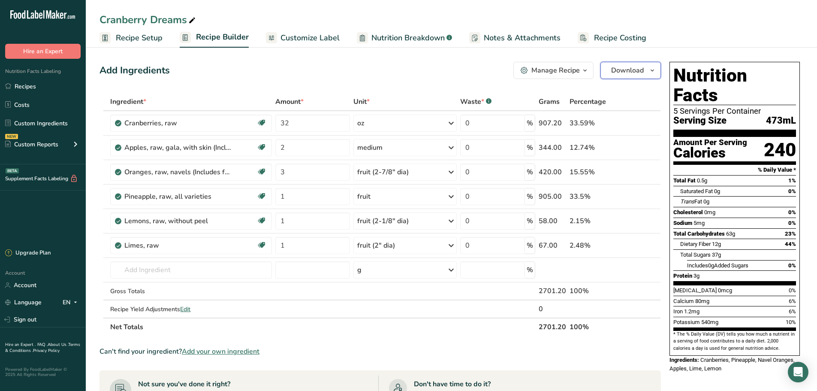
click at [640, 69] on span "Download" at bounding box center [627, 70] width 33 height 10
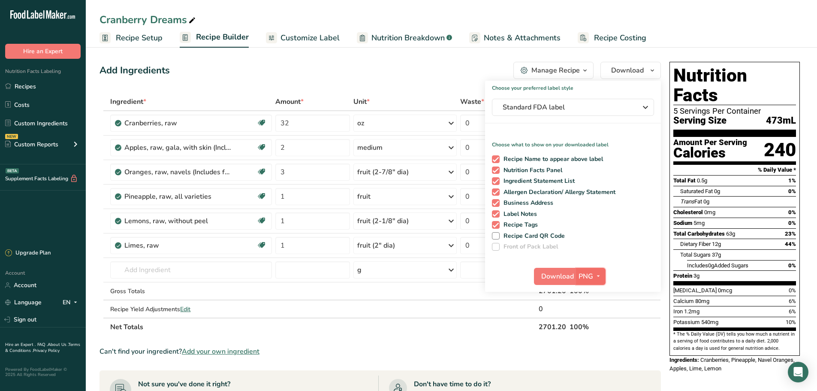
click at [595, 280] on icon "button" at bounding box center [598, 276] width 7 height 11
click at [594, 322] on link "SVG" at bounding box center [591, 322] width 27 height 14
click at [567, 276] on span "Download" at bounding box center [557, 276] width 33 height 10
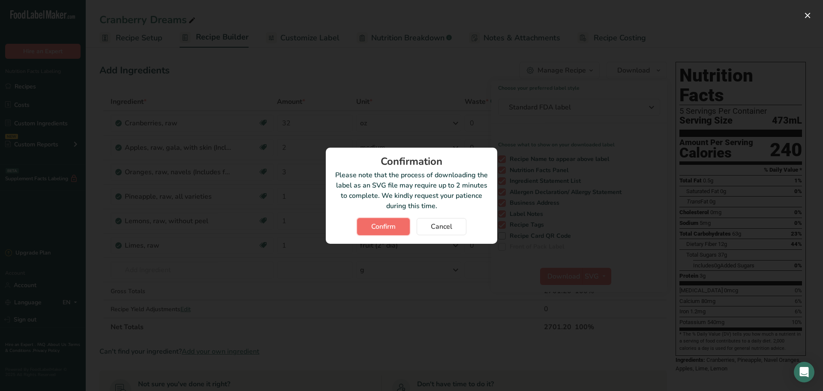
click at [391, 220] on button "Confirm" at bounding box center [383, 226] width 53 height 17
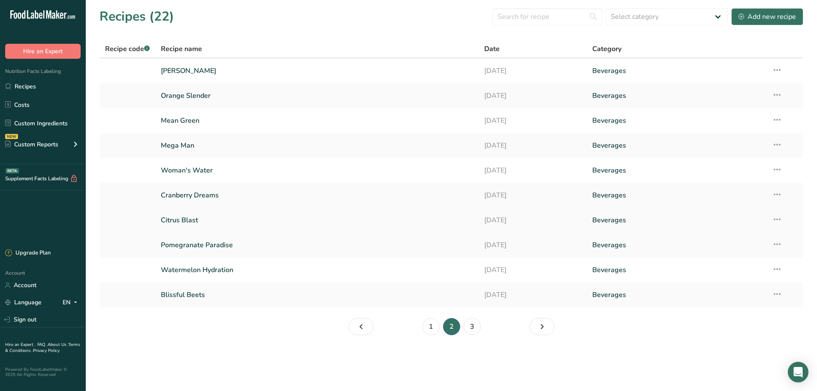
click at [185, 221] on link "Citrus Blast" at bounding box center [317, 220] width 313 height 18
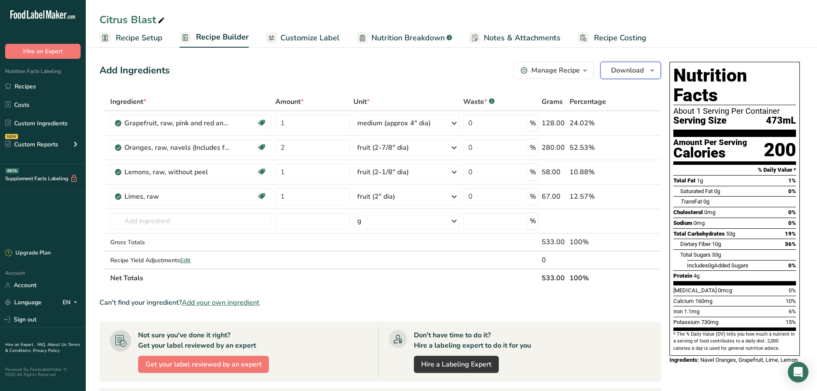
click at [634, 68] on span "Download" at bounding box center [627, 70] width 33 height 10
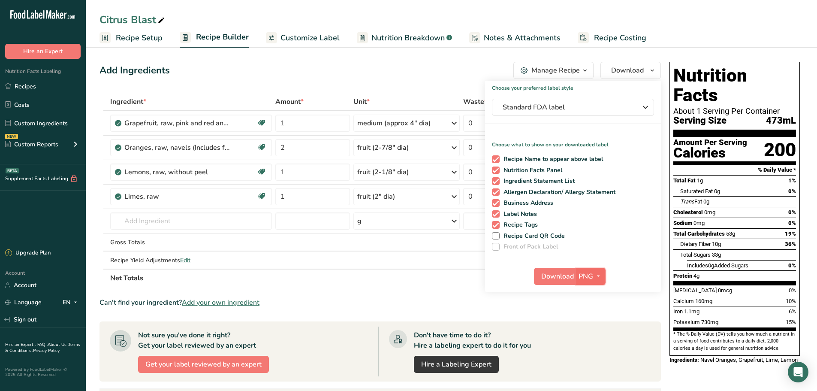
click at [594, 277] on span "button" at bounding box center [598, 276] width 10 height 10
click at [594, 319] on link "SVG" at bounding box center [591, 322] width 27 height 14
click at [563, 280] on span "Download" at bounding box center [557, 276] width 33 height 10
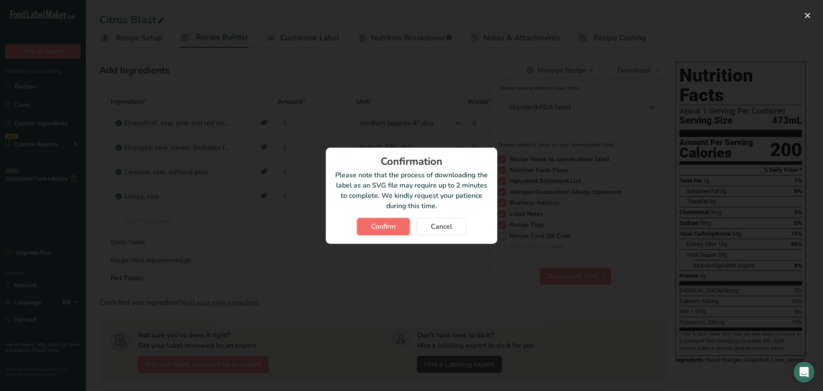
click at [385, 224] on span "Confirm" at bounding box center [383, 226] width 24 height 10
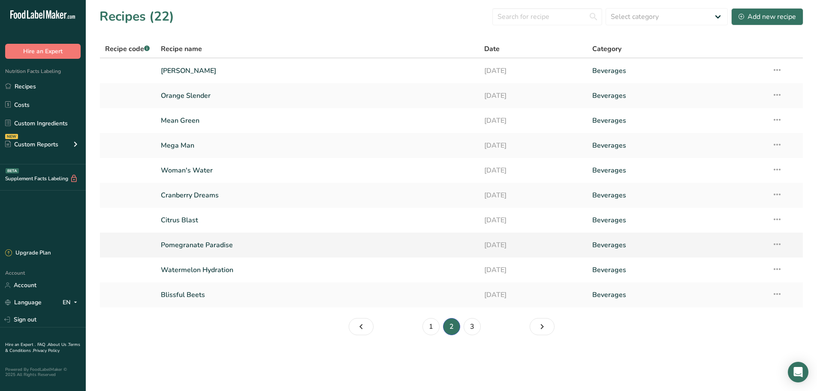
click at [199, 247] on link "Pomegranate Paradise" at bounding box center [317, 245] width 313 height 18
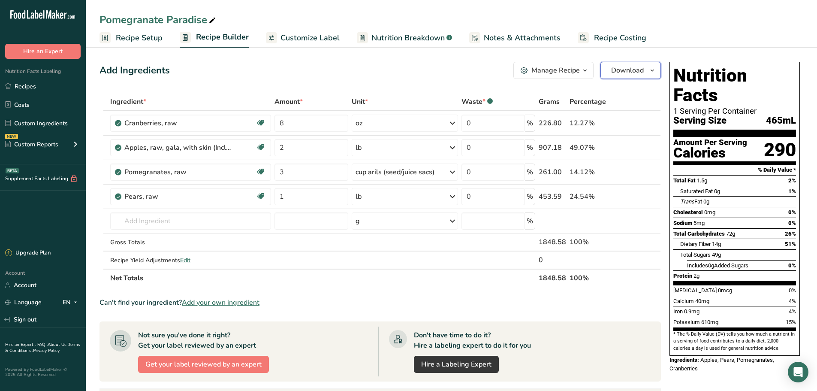
click at [624, 70] on span "Download" at bounding box center [627, 70] width 33 height 10
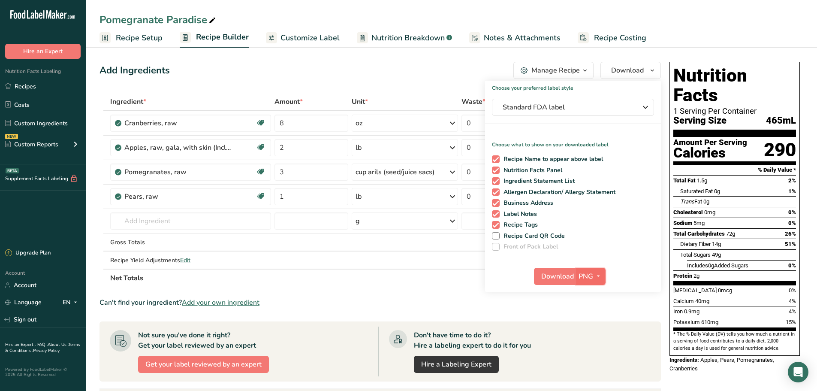
click at [592, 275] on span "PNG" at bounding box center [586, 276] width 15 height 10
drag, startPoint x: 596, startPoint y: 325, endPoint x: 584, endPoint y: 307, distance: 21.9
click at [596, 325] on link "SVG" at bounding box center [591, 322] width 27 height 14
click at [563, 277] on span "Download" at bounding box center [557, 276] width 33 height 10
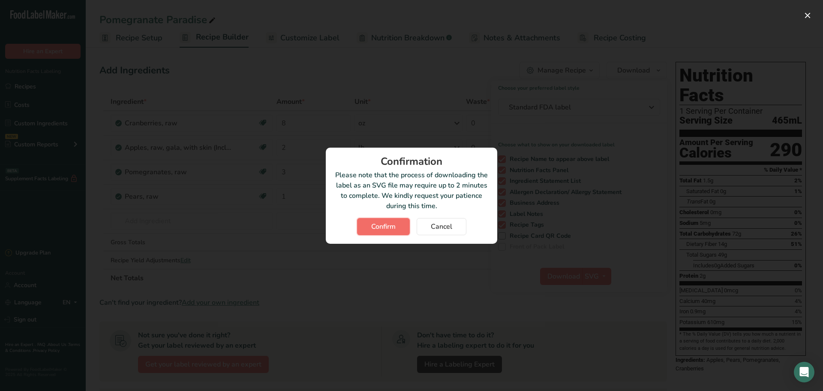
click at [393, 226] on span "Confirm" at bounding box center [383, 226] width 24 height 10
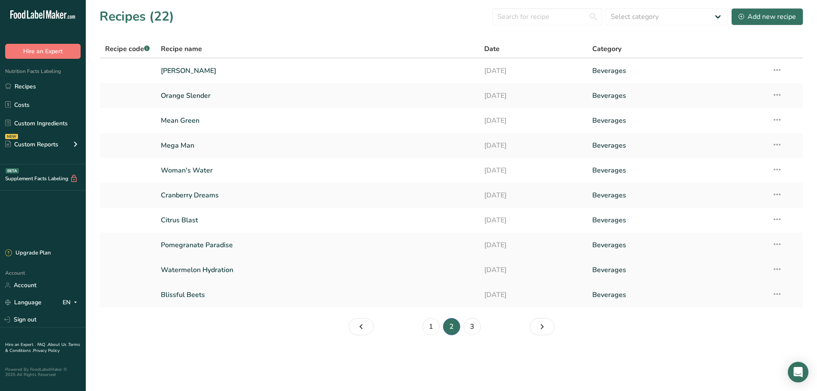
click at [219, 271] on link "Watermelon Hydration" at bounding box center [317, 270] width 313 height 18
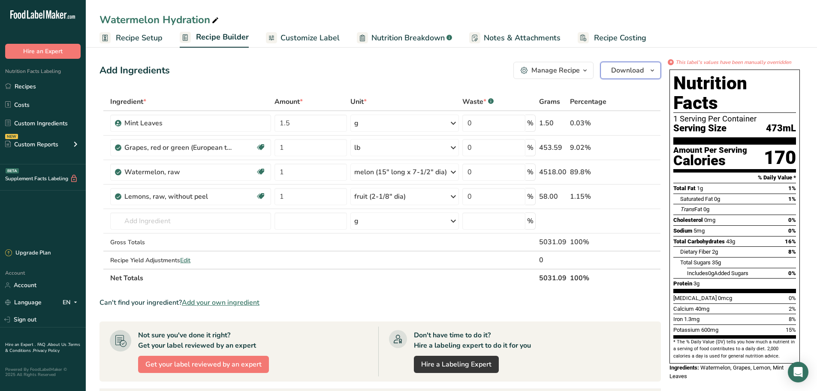
click at [627, 67] on span "Download" at bounding box center [627, 70] width 33 height 10
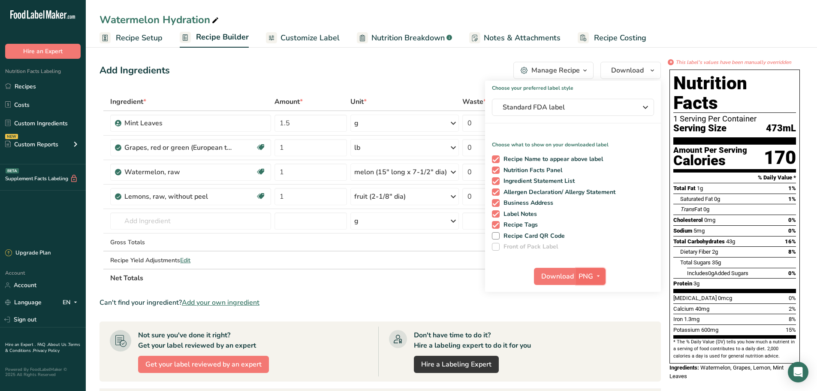
click at [597, 273] on icon "button" at bounding box center [598, 276] width 7 height 11
click at [594, 319] on link "SVG" at bounding box center [591, 322] width 27 height 14
click at [560, 280] on span "Download" at bounding box center [557, 276] width 33 height 10
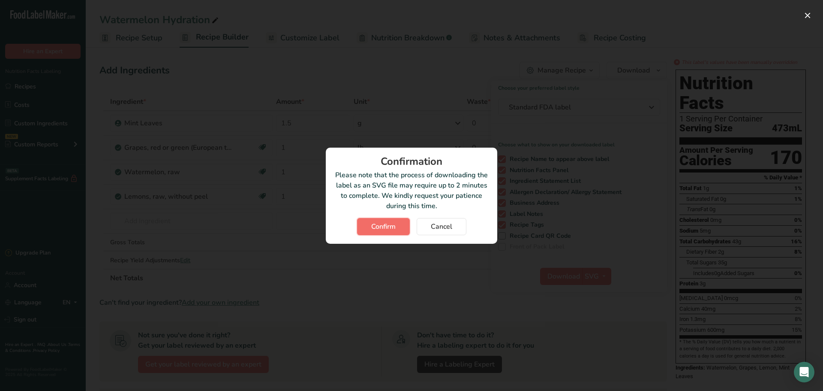
click at [371, 223] on button "Confirm" at bounding box center [383, 226] width 53 height 17
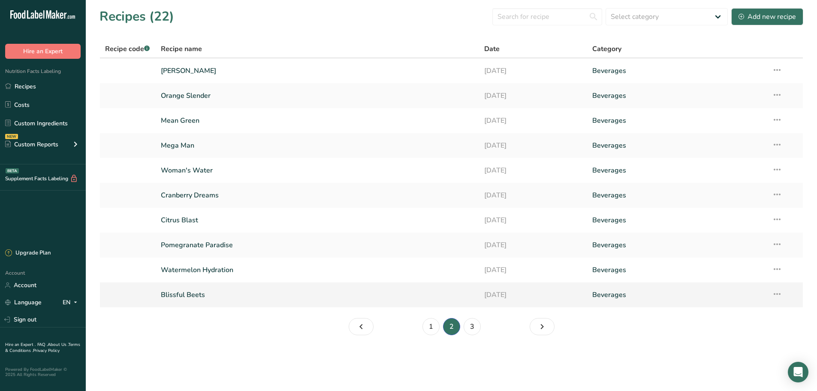
click at [202, 290] on link "Blissful Beets" at bounding box center [317, 295] width 313 height 18
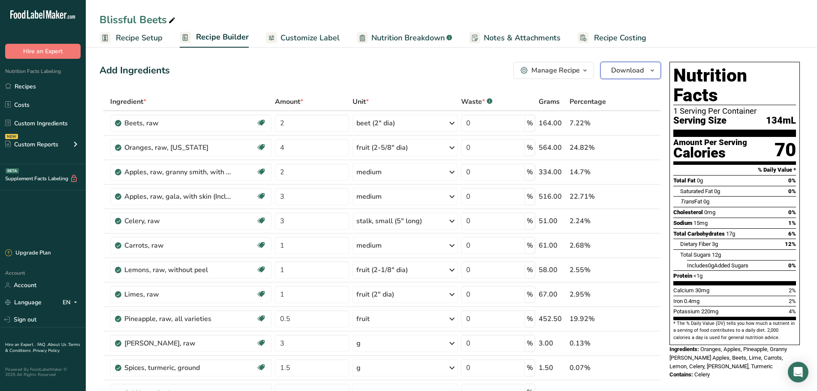
click at [642, 69] on span "Download" at bounding box center [627, 70] width 33 height 10
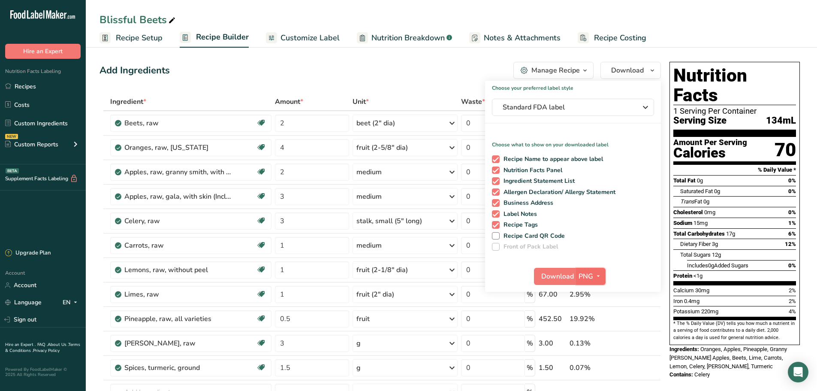
click at [594, 274] on span "button" at bounding box center [598, 276] width 10 height 10
click at [596, 318] on link "SVG" at bounding box center [591, 322] width 27 height 14
click at [569, 277] on span "Download" at bounding box center [557, 276] width 33 height 10
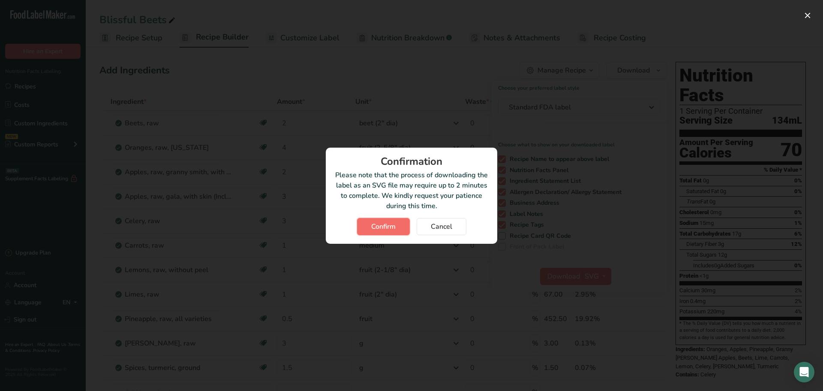
click at [393, 221] on span "Confirm" at bounding box center [383, 226] width 24 height 10
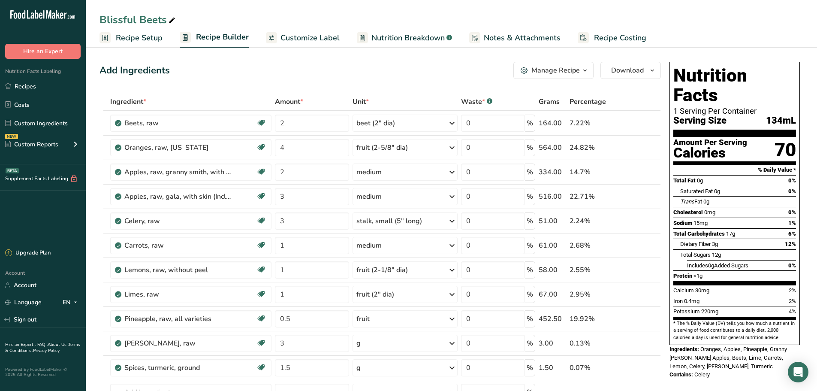
click at [582, 9] on div "Blissful Beets Recipe Setup Recipe Builder Customize Label Nutrition Breakdown …" at bounding box center [451, 24] width 731 height 48
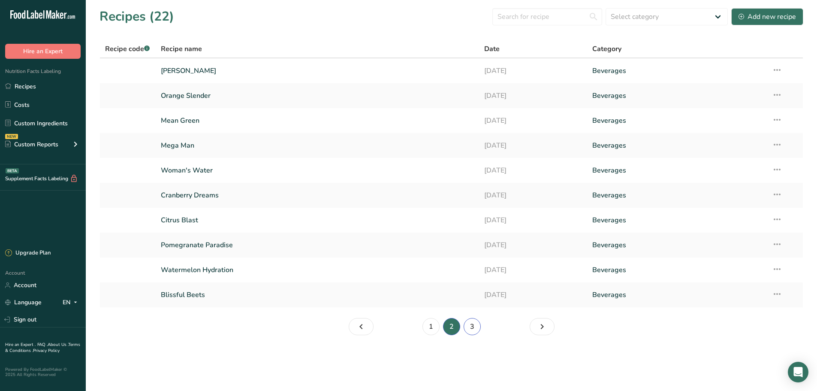
click at [475, 325] on link "3" at bounding box center [472, 326] width 17 height 17
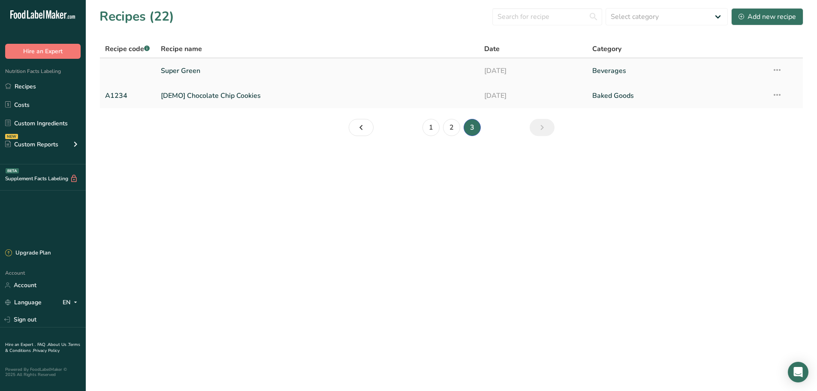
click at [184, 71] on link "Super Green" at bounding box center [317, 71] width 313 height 18
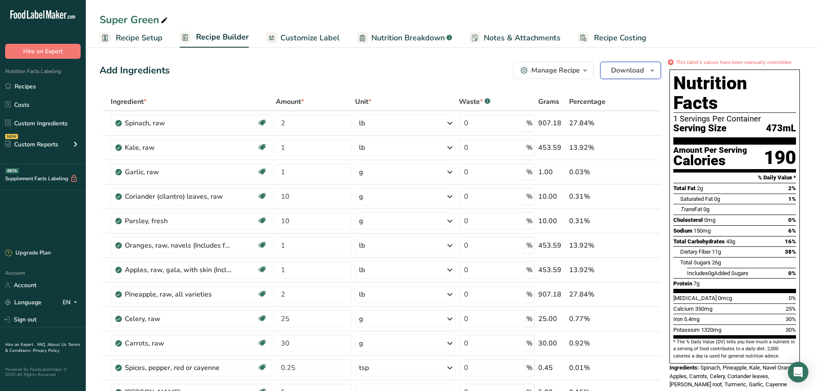
click at [636, 68] on span "Download" at bounding box center [627, 70] width 33 height 10
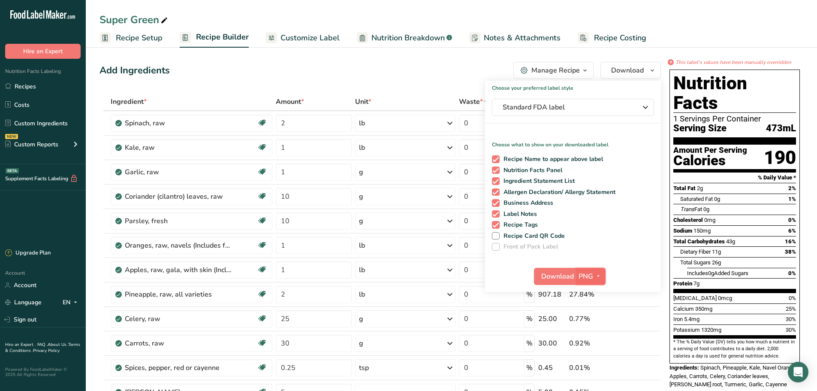
click at [598, 271] on icon "button" at bounding box center [598, 276] width 7 height 11
click at [595, 319] on link "SVG" at bounding box center [591, 322] width 27 height 14
click at [565, 276] on span "Download" at bounding box center [557, 276] width 33 height 10
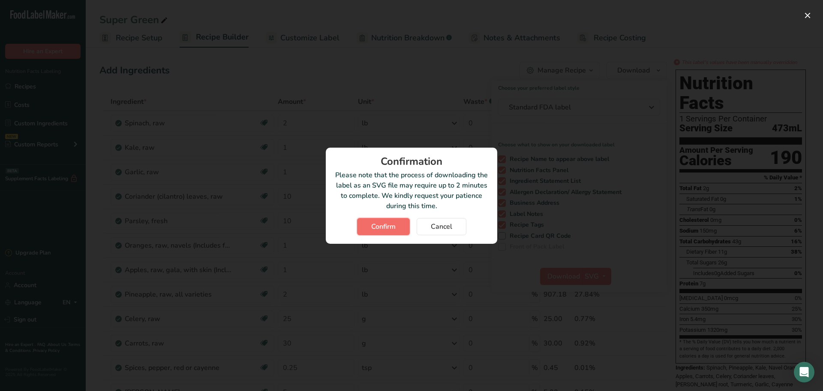
click at [383, 221] on span "Confirm" at bounding box center [383, 226] width 24 height 10
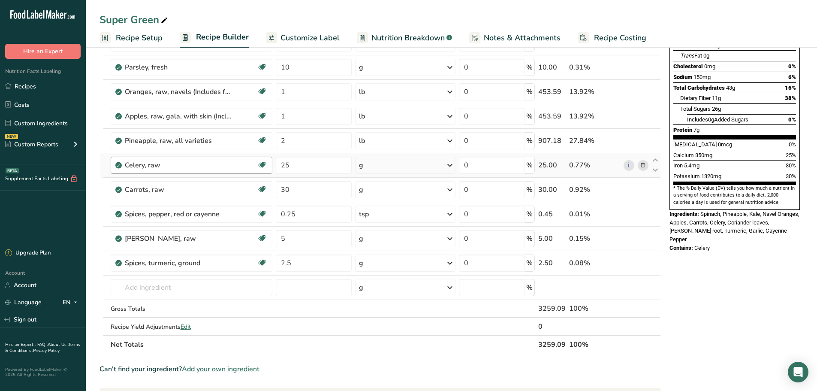
scroll to position [257, 0]
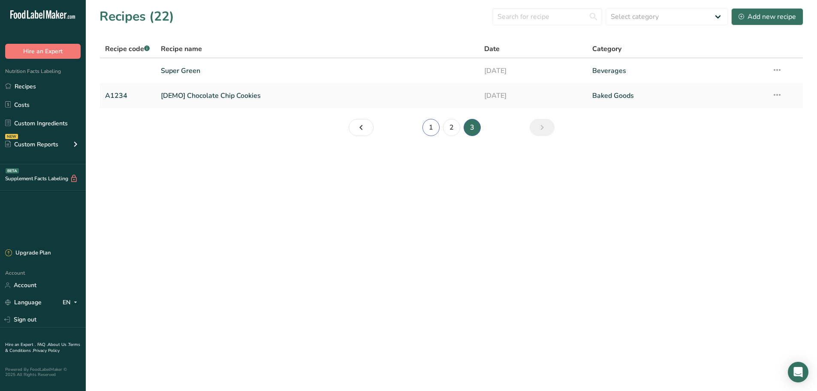
click at [439, 128] on link "1" at bounding box center [430, 127] width 17 height 17
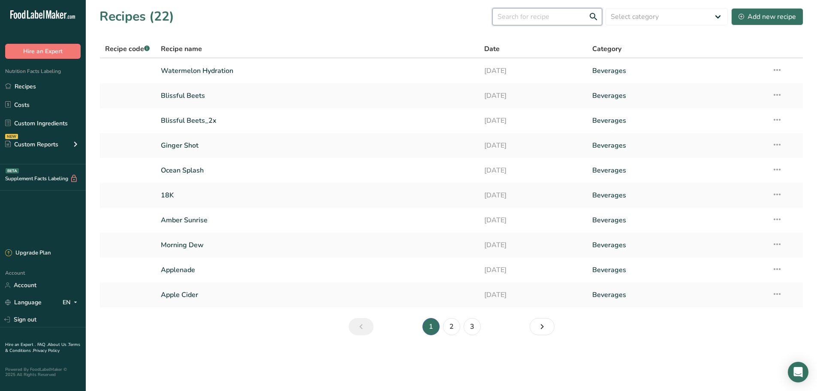
click at [521, 19] on input "text" at bounding box center [547, 16] width 110 height 17
click at [560, 20] on input "text" at bounding box center [547, 16] width 110 height 17
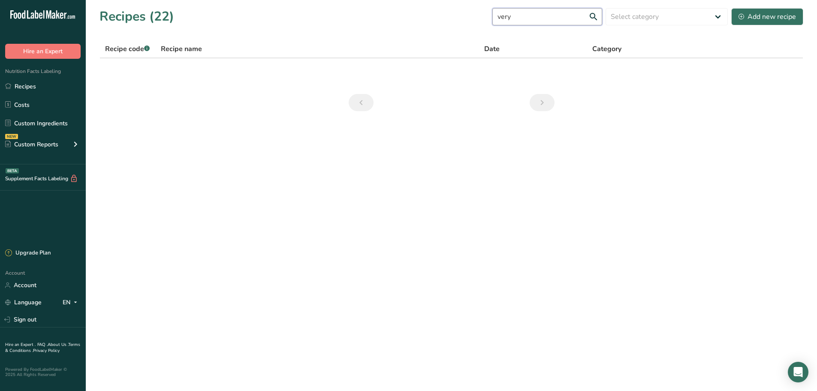
drag, startPoint x: 521, startPoint y: 17, endPoint x: 493, endPoint y: 14, distance: 28.0
click at [493, 14] on div "Recipes (22) very Select category All Baked Goods Beverages Confectionery Cooke…" at bounding box center [451, 16] width 704 height 19
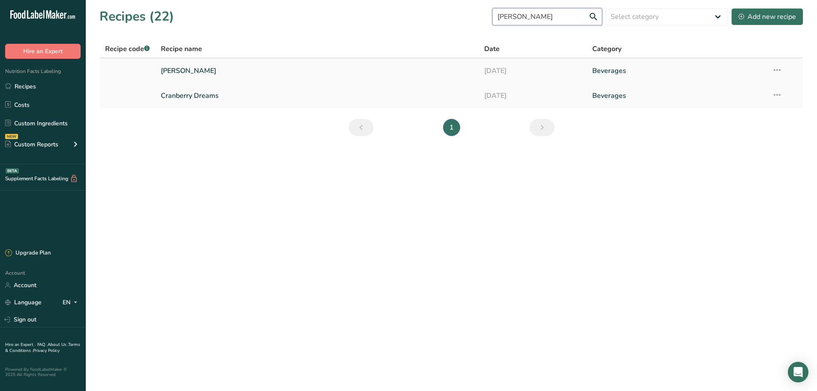
type input "berry"
click at [191, 73] on link "[PERSON_NAME]" at bounding box center [317, 71] width 313 height 18
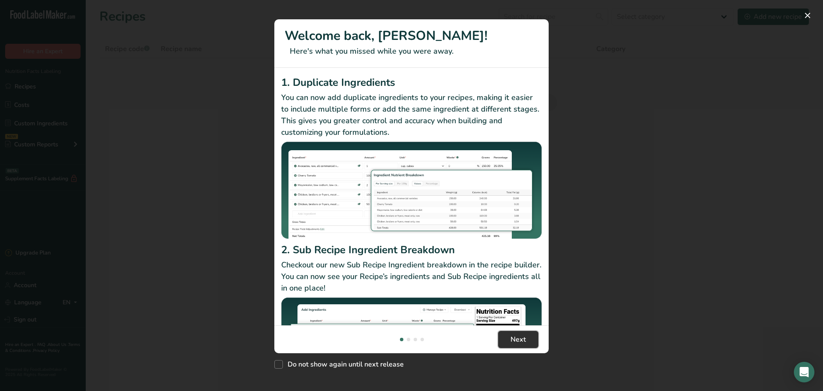
click at [519, 336] on span "Next" at bounding box center [518, 339] width 15 height 10
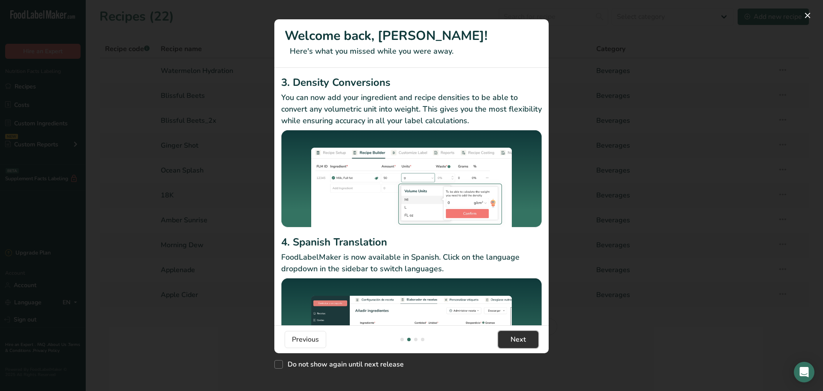
click at [519, 336] on span "Next" at bounding box center [518, 339] width 15 height 10
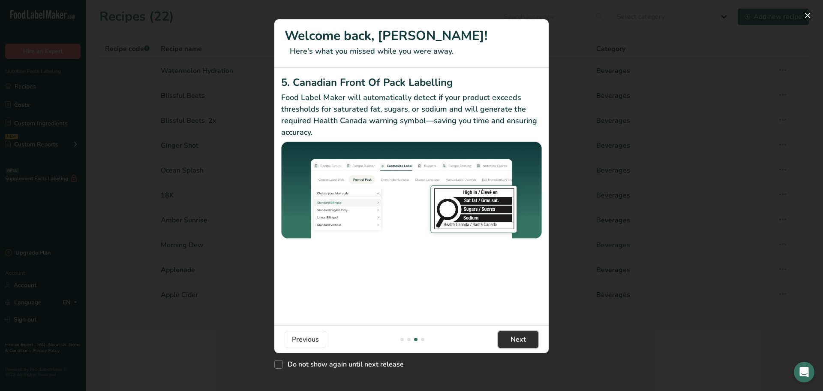
click at [519, 336] on span "Next" at bounding box center [518, 339] width 15 height 10
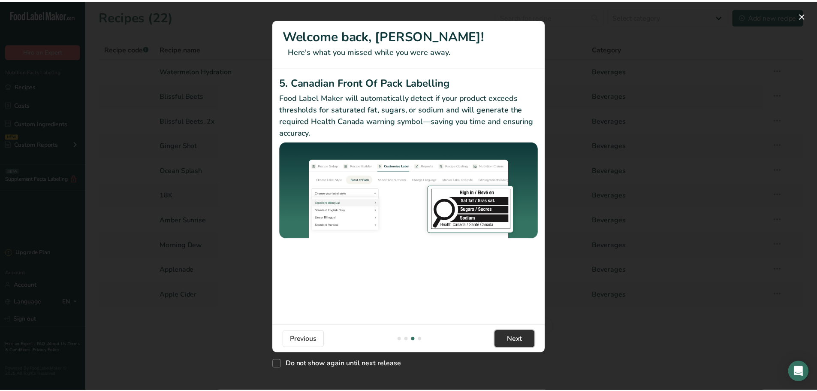
scroll to position [0, 823]
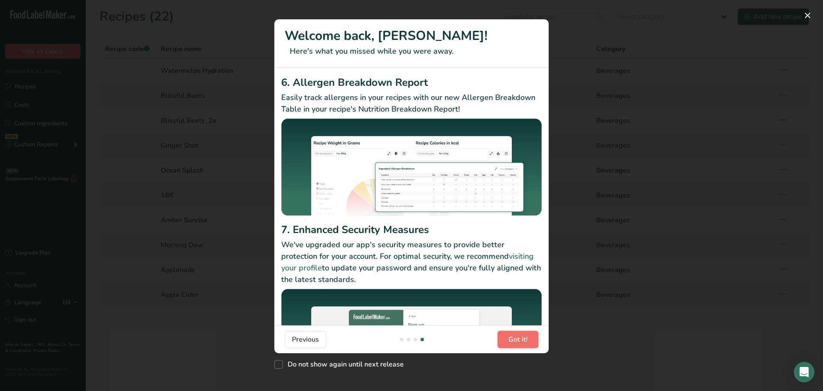
click at [519, 336] on span "Got it!" at bounding box center [518, 339] width 19 height 10
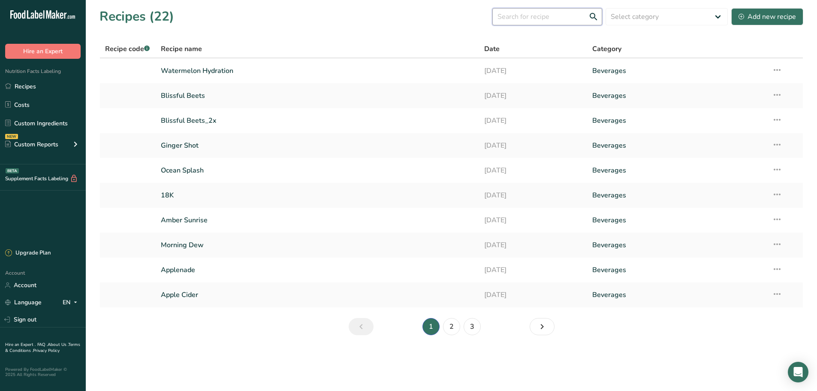
click at [570, 13] on input "text" at bounding box center [547, 16] width 110 height 17
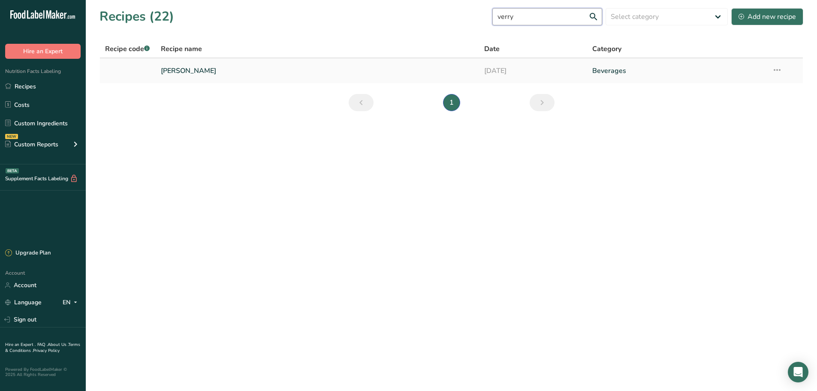
type input "verry"
click at [185, 69] on link "[PERSON_NAME]" at bounding box center [317, 71] width 313 height 18
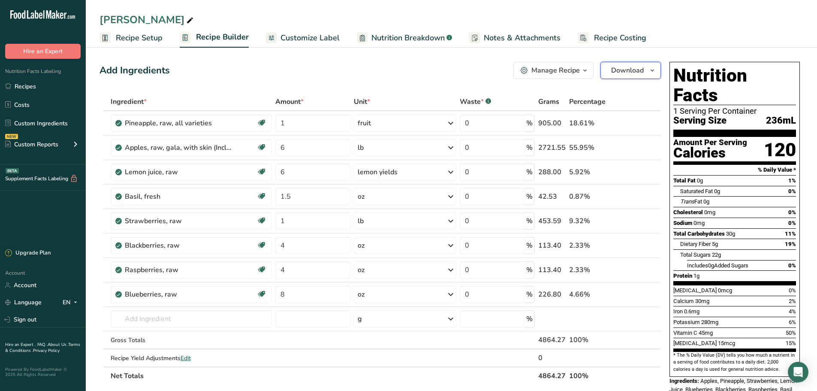
click at [650, 70] on icon "button" at bounding box center [652, 70] width 7 height 11
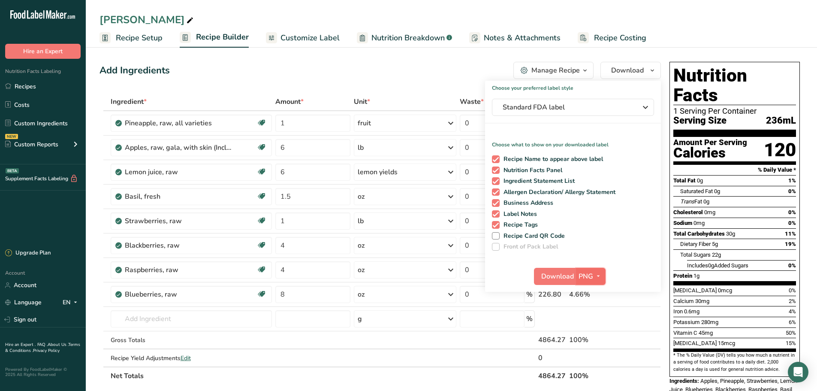
click at [597, 275] on icon "button" at bounding box center [598, 276] width 7 height 11
click at [598, 321] on link "SVG" at bounding box center [591, 322] width 27 height 14
click at [563, 277] on span "Download" at bounding box center [557, 276] width 33 height 10
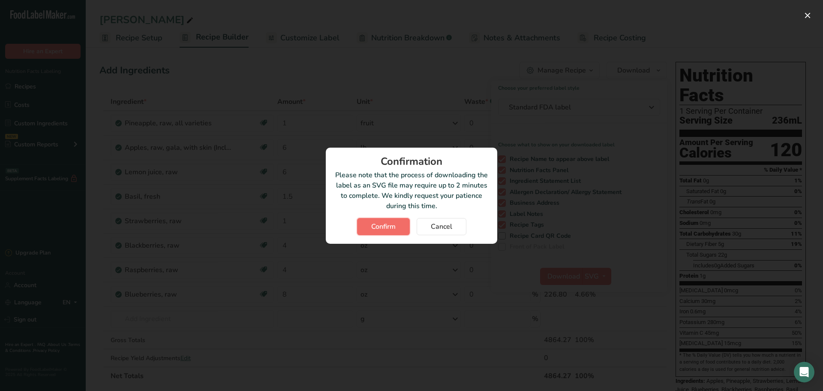
click at [392, 230] on span "Confirm" at bounding box center [383, 226] width 24 height 10
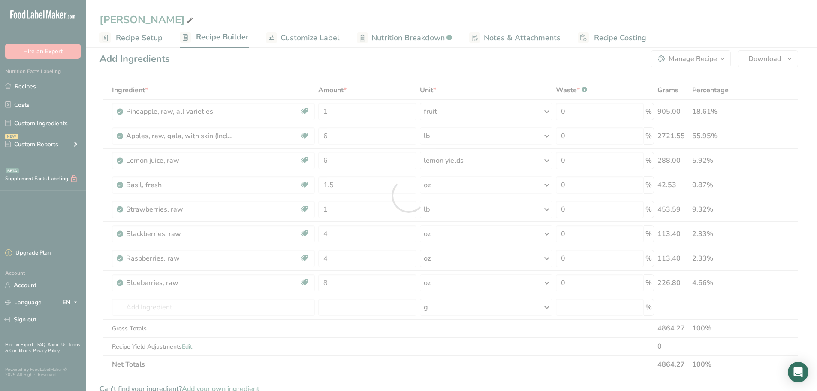
scroll to position [43, 0]
